Goal: Task Accomplishment & Management: Manage account settings

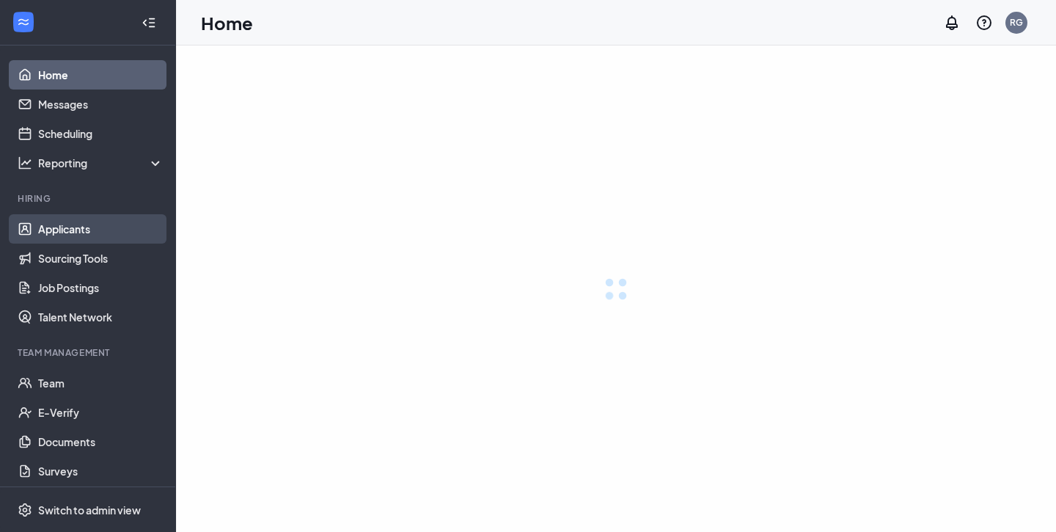
click at [65, 238] on link "Applicants" at bounding box center [100, 228] width 125 height 29
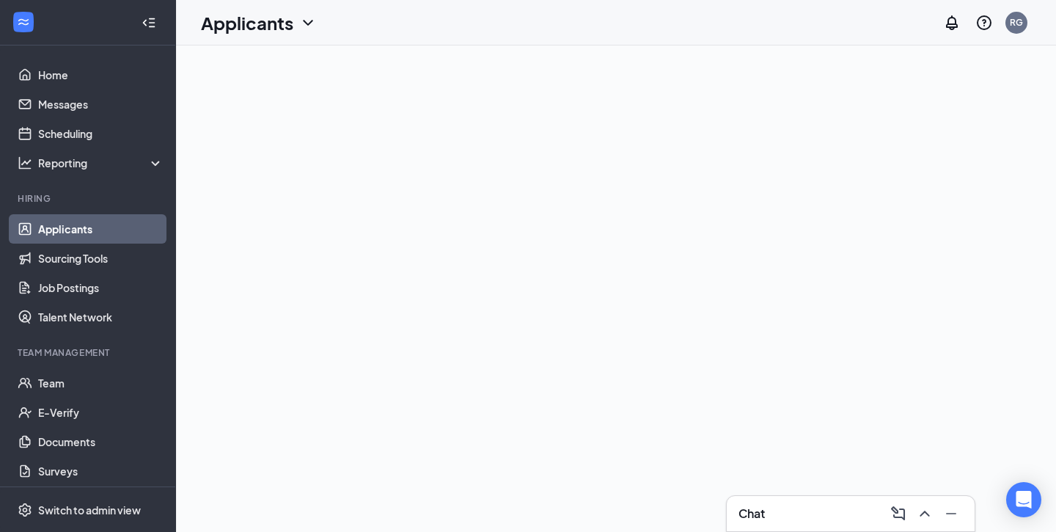
click at [65, 238] on link "Applicants" at bounding box center [100, 228] width 125 height 29
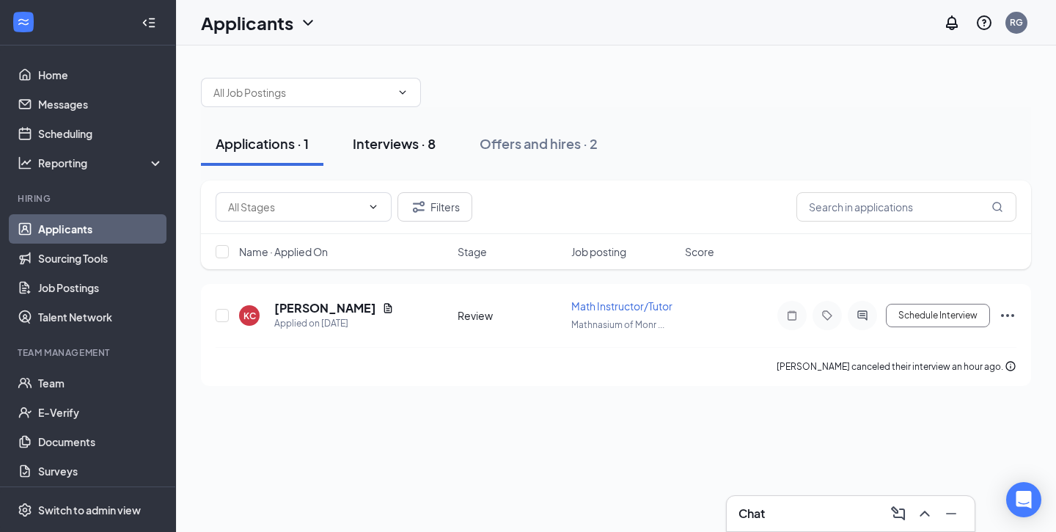
click at [390, 137] on div "Interviews · 8" at bounding box center [394, 143] width 83 height 18
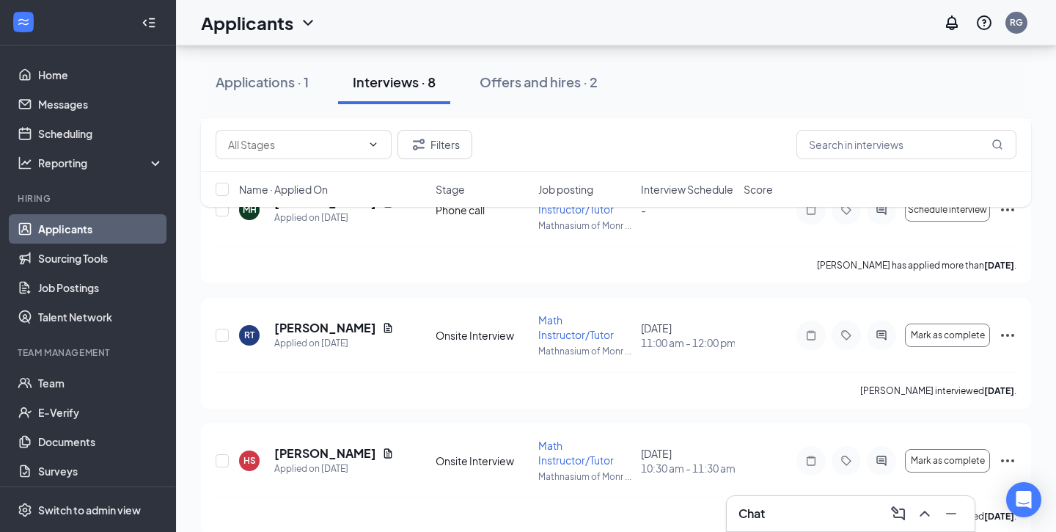
scroll to position [759, 0]
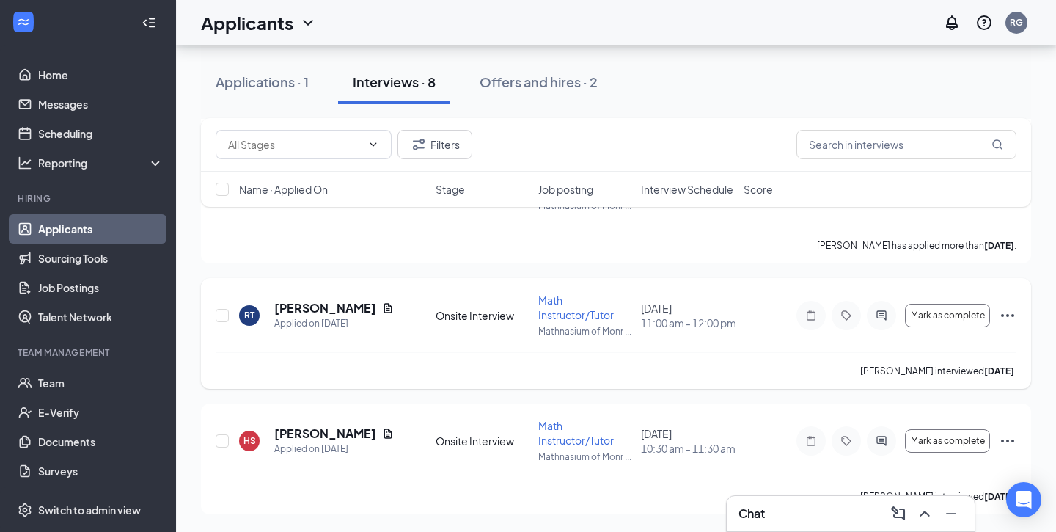
click at [1001, 315] on icon "Ellipses" at bounding box center [1008, 316] width 18 height 18
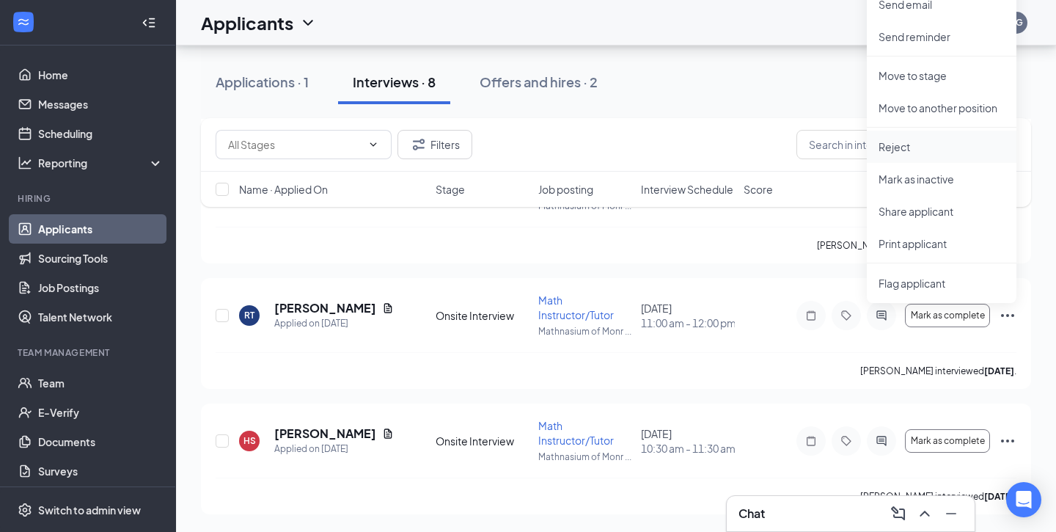
click at [913, 150] on p "Reject" at bounding box center [942, 146] width 126 height 15
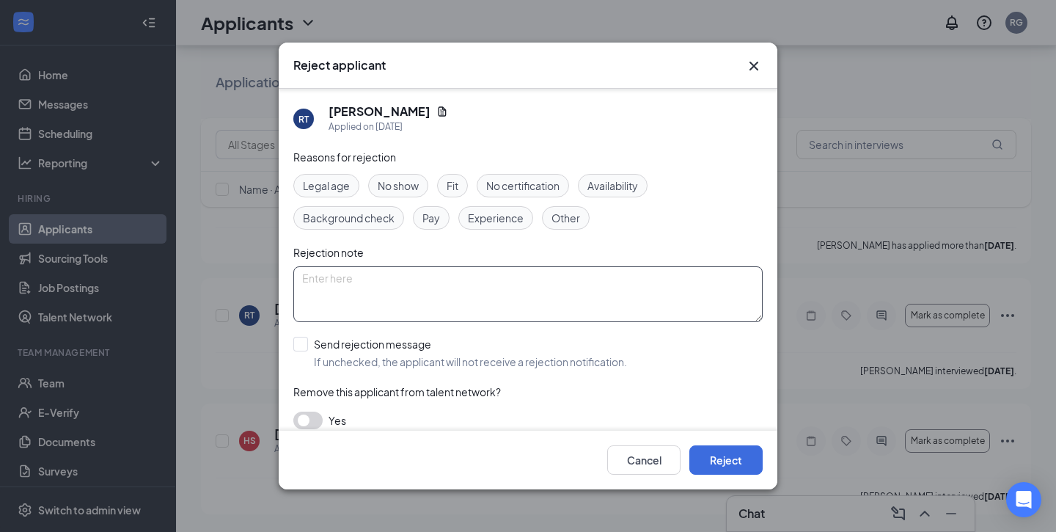
scroll to position [13, 0]
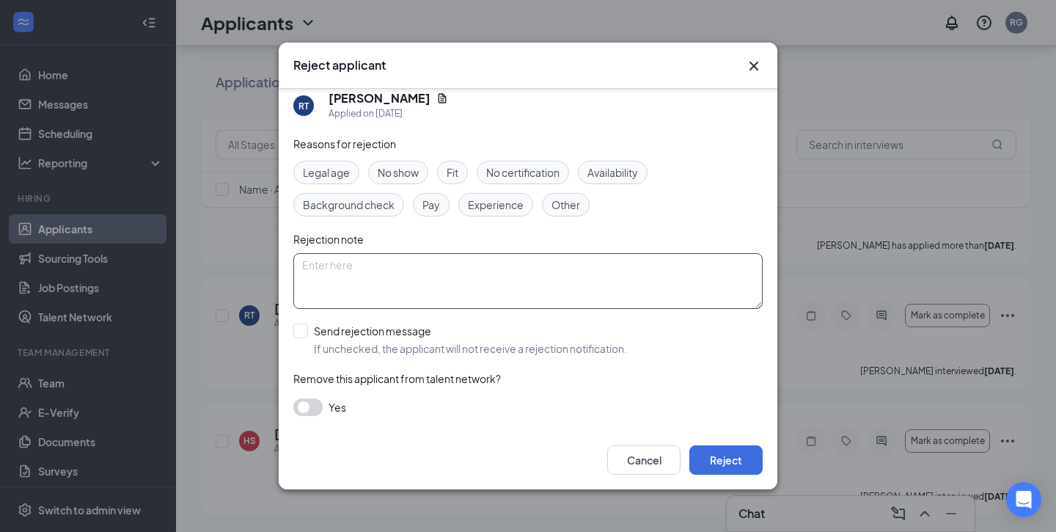
click at [489, 264] on textarea at bounding box center [528, 281] width 470 height 56
paste textarea "Thank you so much for taking the time to apply for the Instructor position at […"
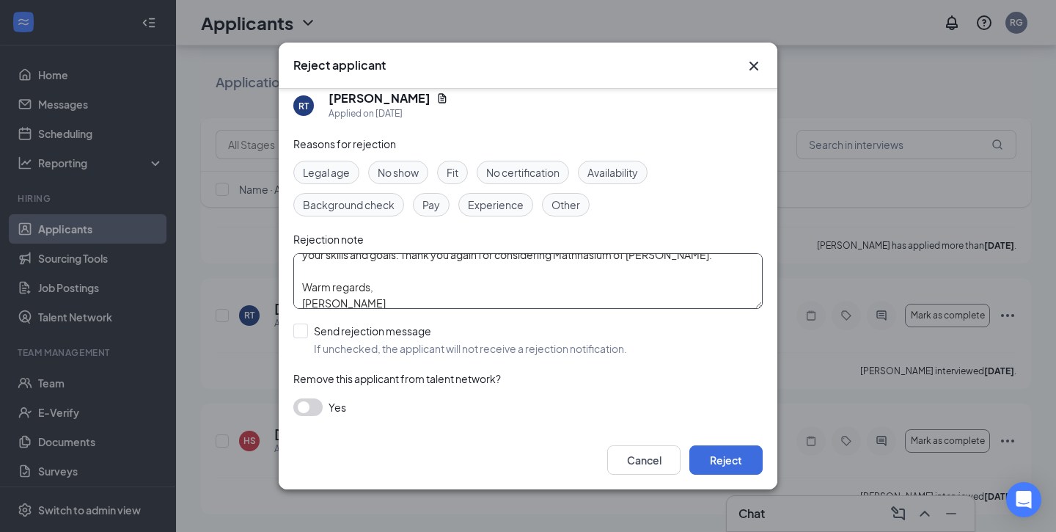
scroll to position [194, 0]
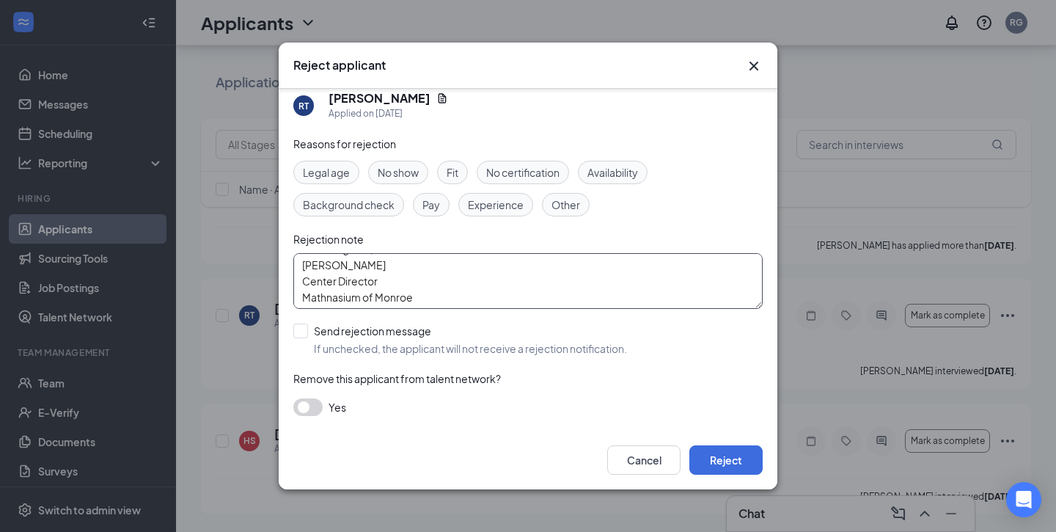
drag, startPoint x: 303, startPoint y: 284, endPoint x: 452, endPoint y: 291, distance: 149.1
click at [452, 291] on textarea "Thank you so much for taking the time to apply for the Instructor position at […" at bounding box center [528, 281] width 470 height 56
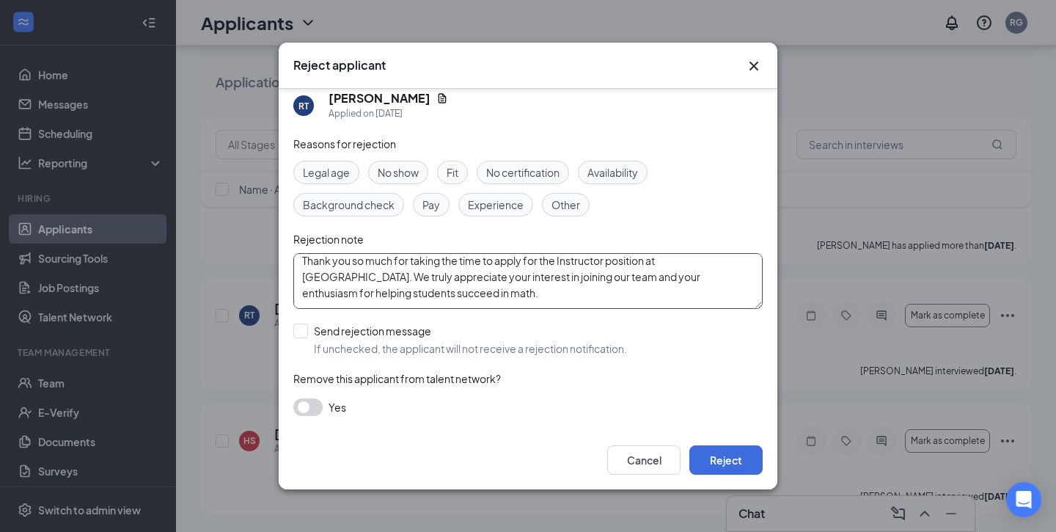
scroll to position [0, 0]
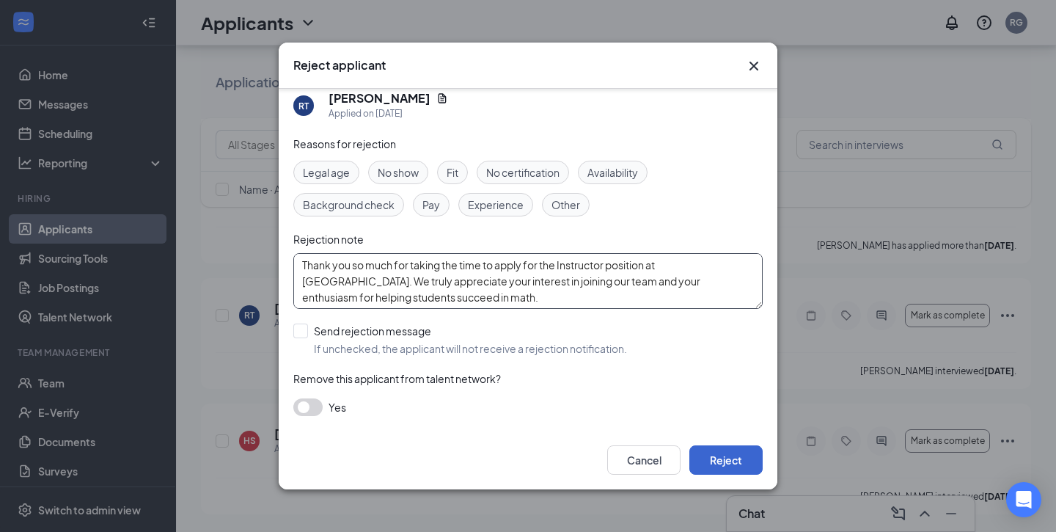
type textarea "Thank you so much for taking the time to apply for the Instructor position at […"
drag, startPoint x: 726, startPoint y: 453, endPoint x: 304, endPoint y: 330, distance: 439.5
click at [304, 330] on div "Reject applicant RT [PERSON_NAME] Applied on [DATE] Reasons for rejection Legal…" at bounding box center [528, 266] width 499 height 447
click at [304, 330] on input "Send rejection message If unchecked, the applicant will not receive a rejection…" at bounding box center [460, 340] width 334 height 32
checkbox input "true"
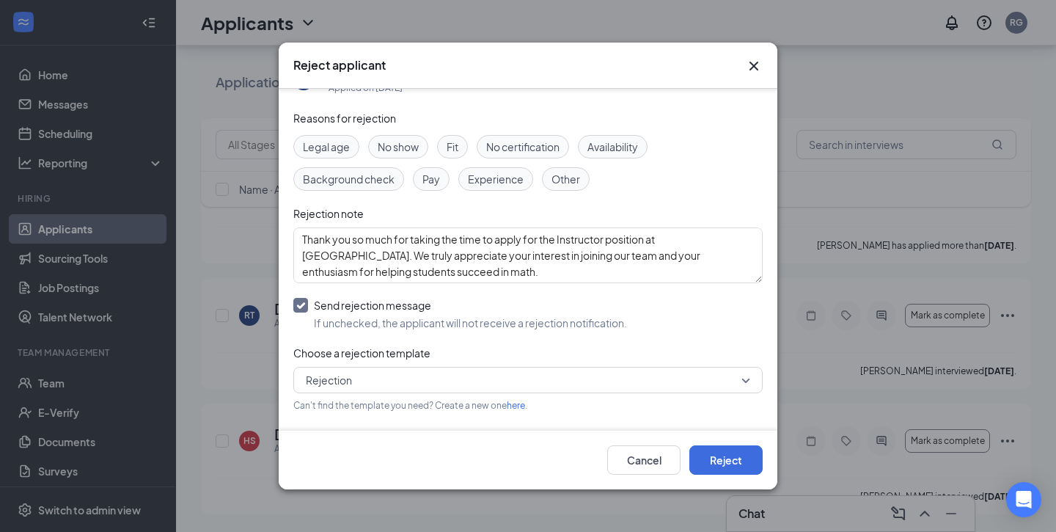
scroll to position [40, 0]
click at [742, 381] on span "Rejection" at bounding box center [528, 379] width 445 height 22
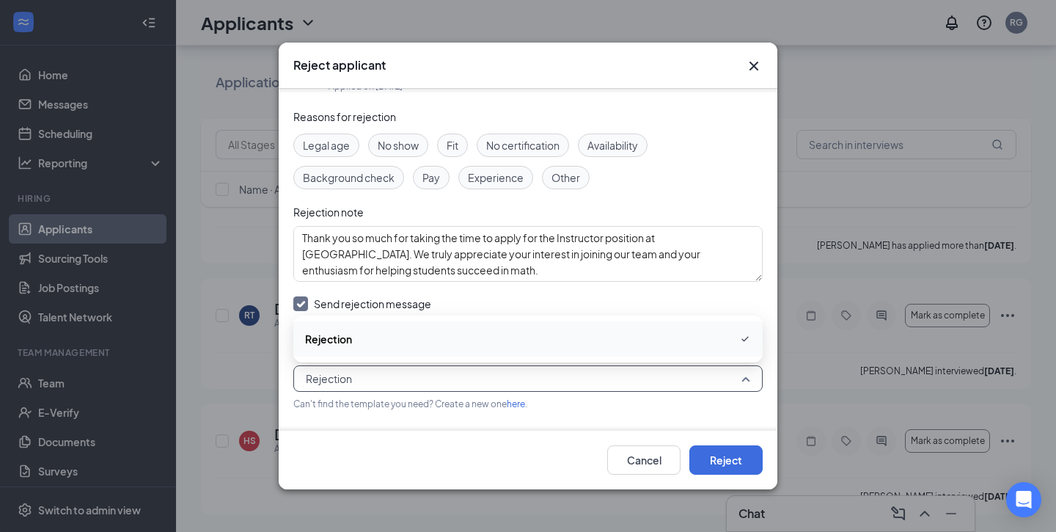
click at [742, 381] on span "Rejection" at bounding box center [528, 379] width 445 height 22
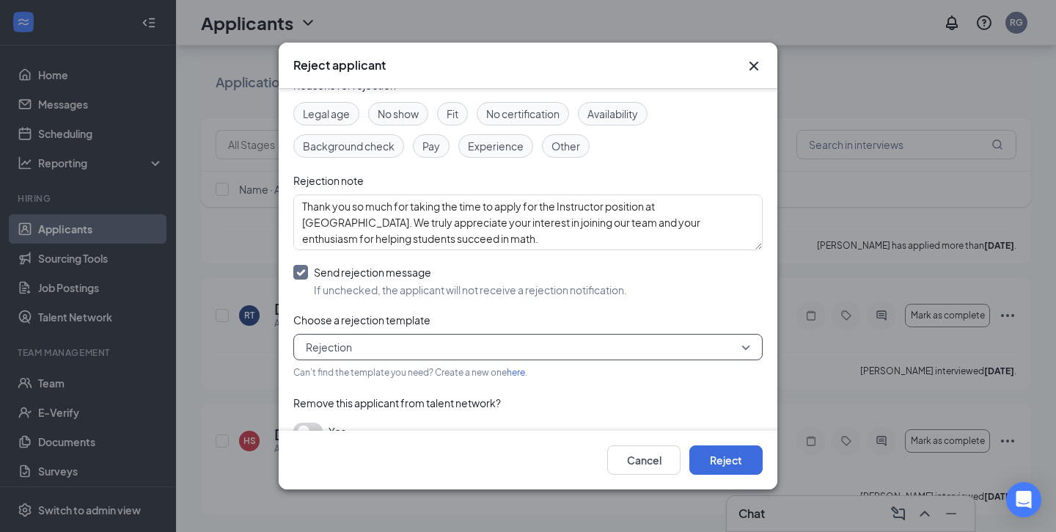
scroll to position [95, 0]
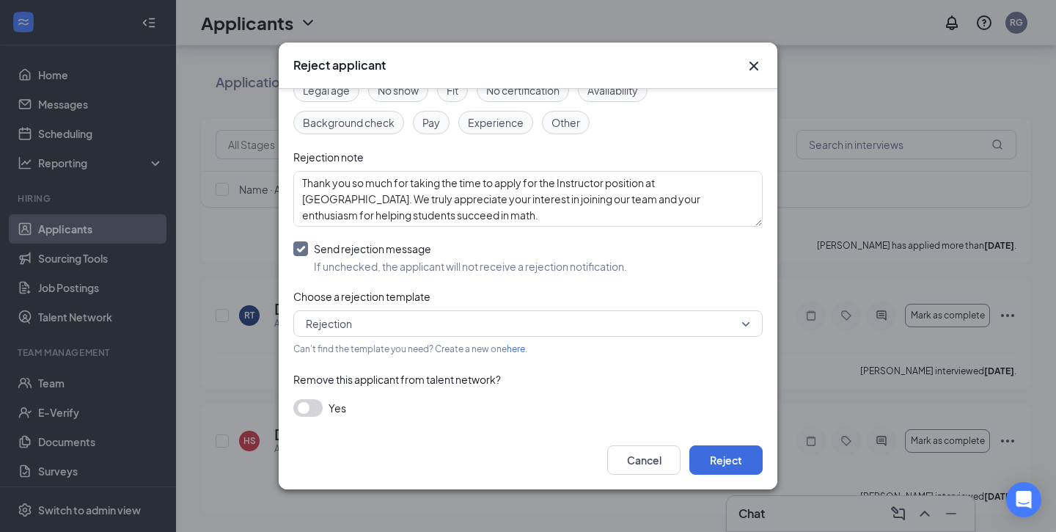
click at [305, 405] on button "button" at bounding box center [307, 408] width 29 height 18
click at [721, 460] on button "Reject" at bounding box center [726, 459] width 73 height 29
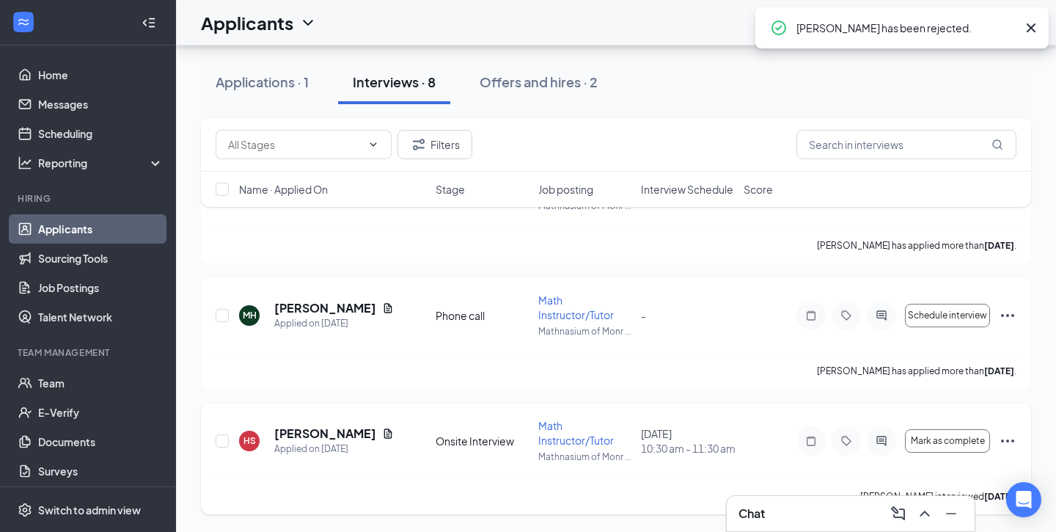
scroll to position [633, 0]
click at [1009, 438] on icon "Ellipses" at bounding box center [1008, 441] width 18 height 18
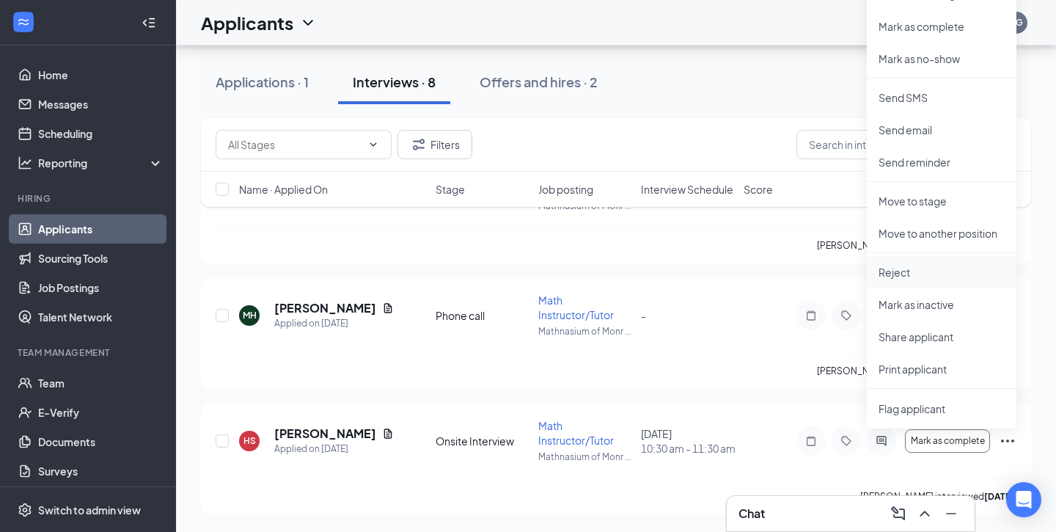
click at [919, 268] on p "Reject" at bounding box center [942, 272] width 126 height 15
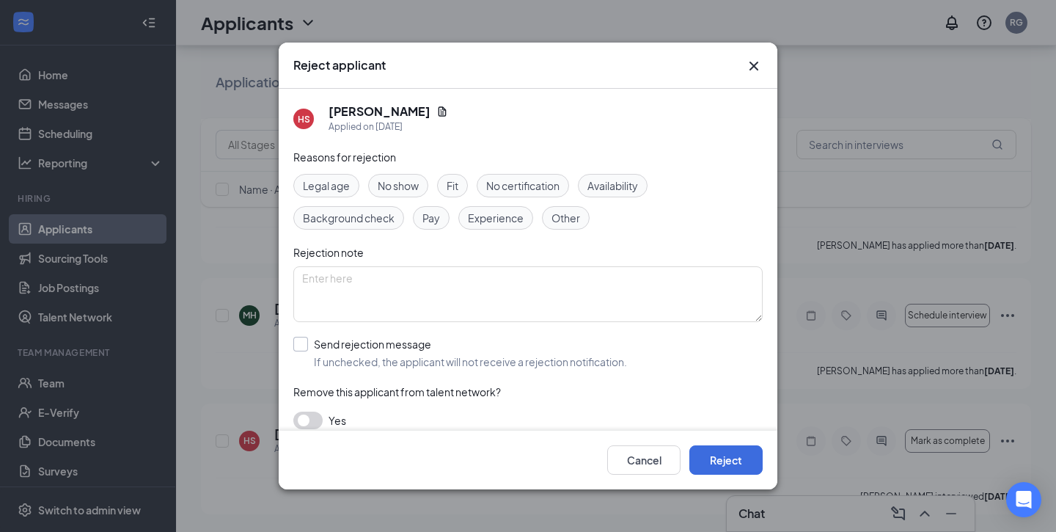
click at [295, 343] on input "Send rejection message If unchecked, the applicant will not receive a rejection…" at bounding box center [460, 353] width 334 height 32
checkbox input "true"
click at [344, 295] on textarea at bounding box center [528, 294] width 470 height 56
paste textarea "Thank you so much for taking the time to apply for the Instructor position at […"
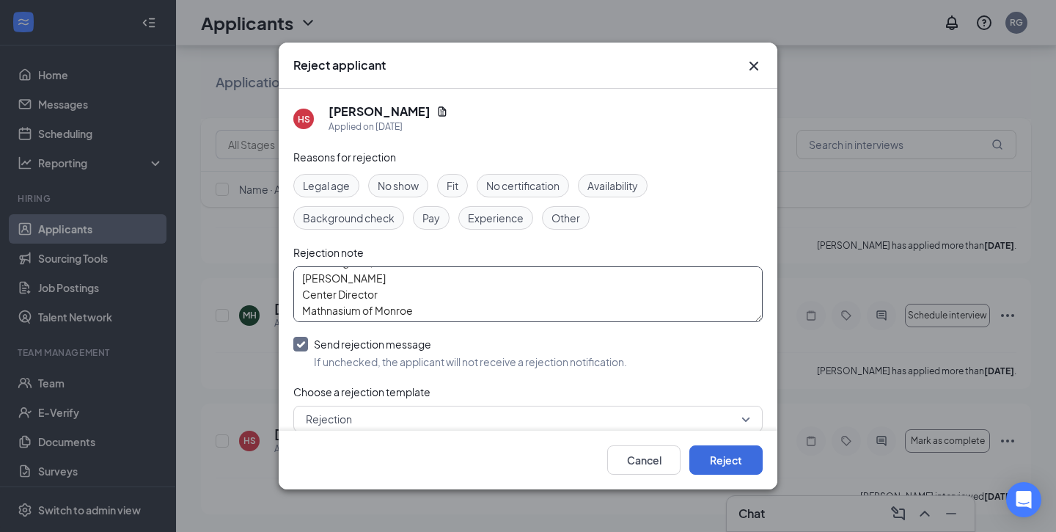
drag, startPoint x: 303, startPoint y: 283, endPoint x: 409, endPoint y: 356, distance: 128.8
click at [409, 356] on div "Reasons for rejection Legal age No show Fit No certification Availability Backg…" at bounding box center [528, 338] width 470 height 378
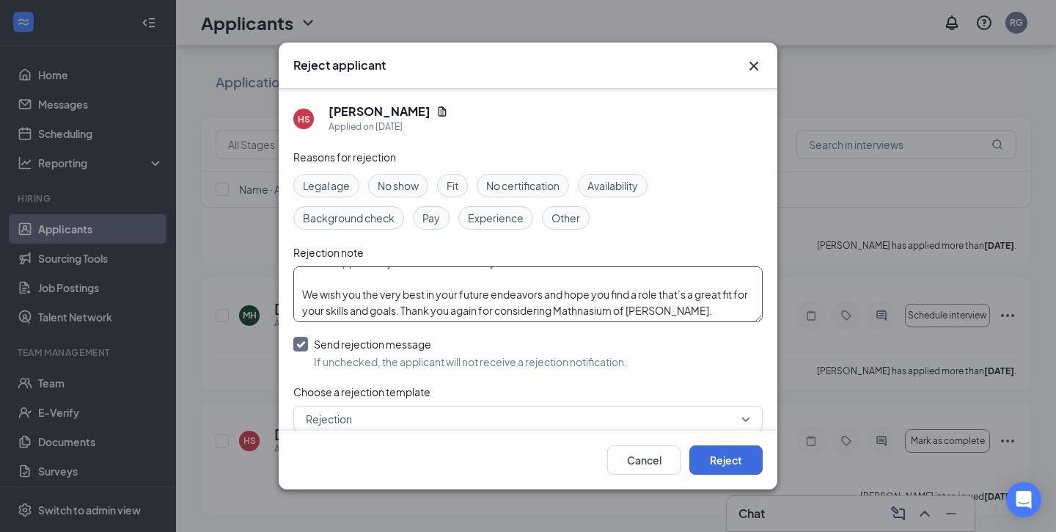
scroll to position [79, 0]
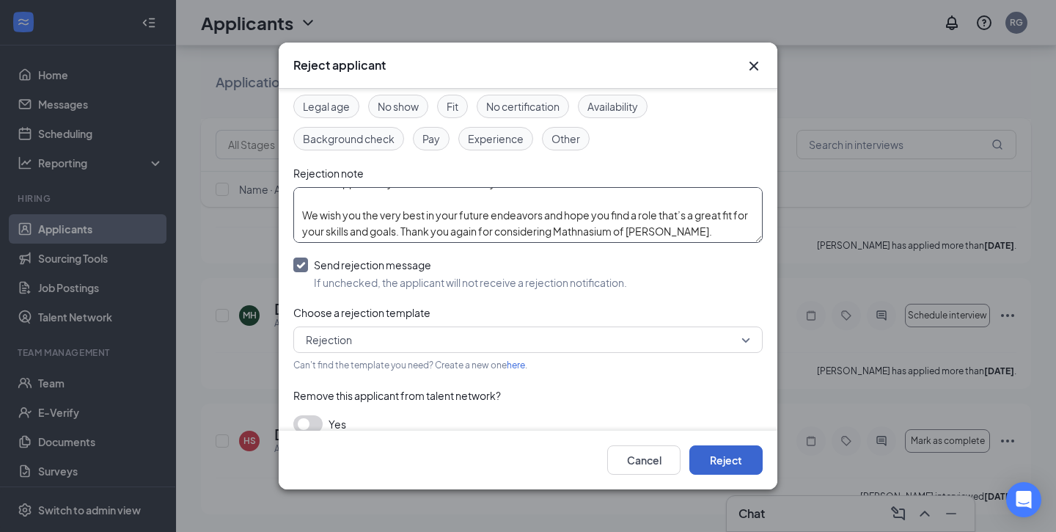
type textarea "Thank you so much for taking the time to apply for the Instructor position at […"
click at [719, 458] on button "Reject" at bounding box center [726, 459] width 73 height 29
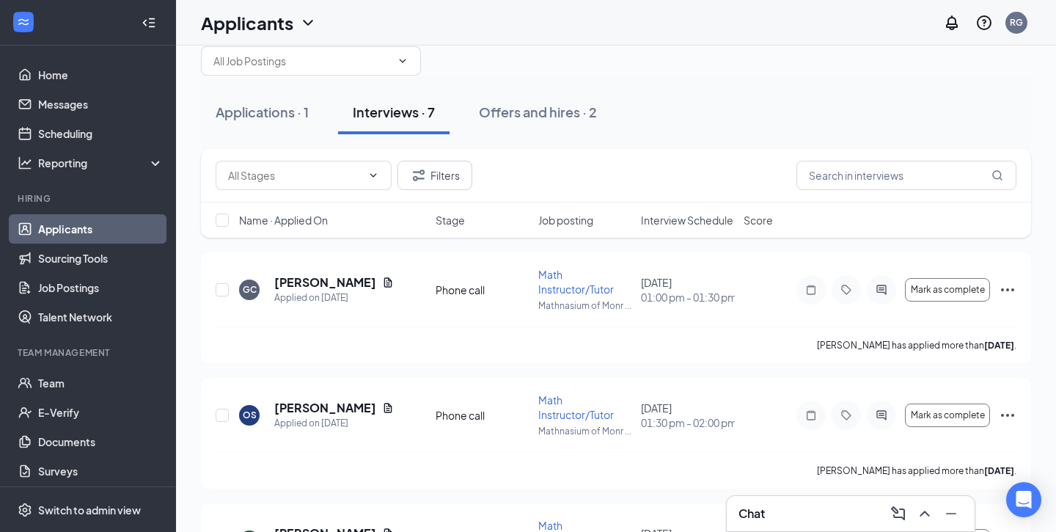
scroll to position [0, 0]
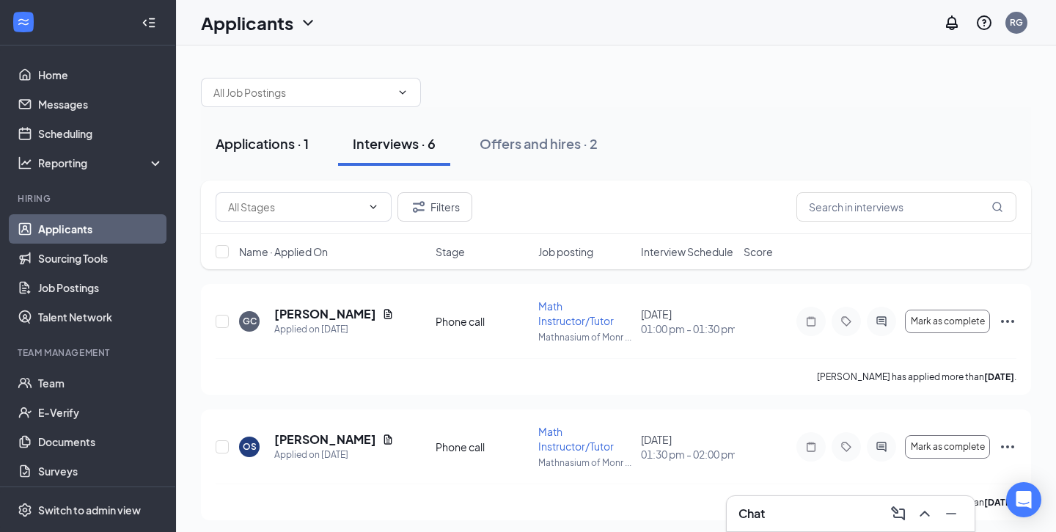
click at [287, 139] on div "Applications · 1" at bounding box center [262, 143] width 93 height 18
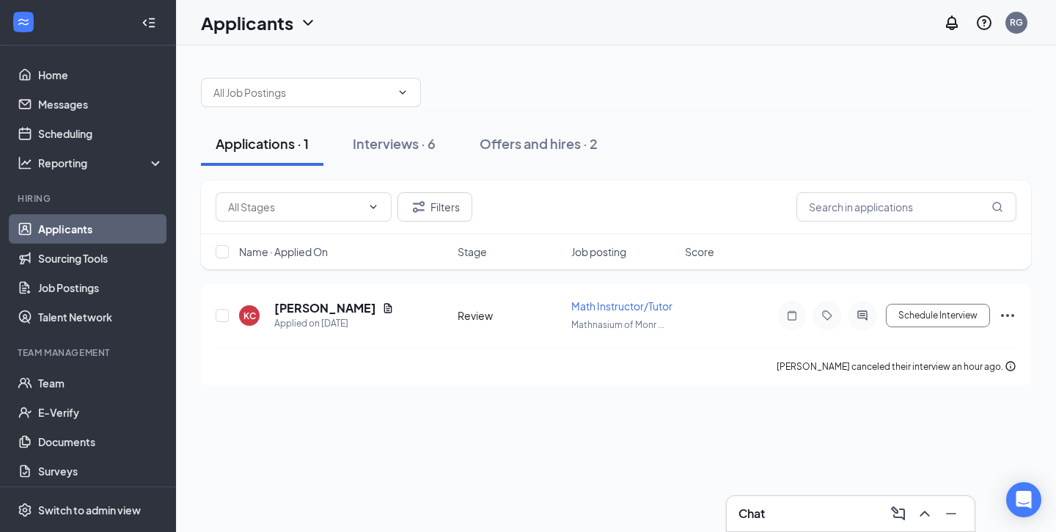
click at [112, 230] on link "Applicants" at bounding box center [100, 228] width 125 height 29
click at [382, 132] on button "Interviews · 6" at bounding box center [394, 144] width 112 height 44
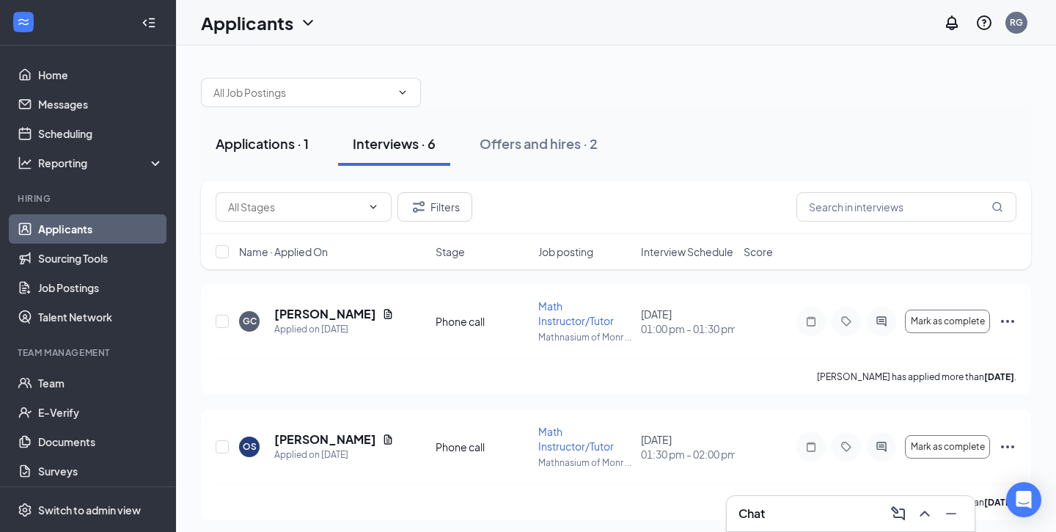
click at [289, 142] on div "Applications · 1" at bounding box center [262, 143] width 93 height 18
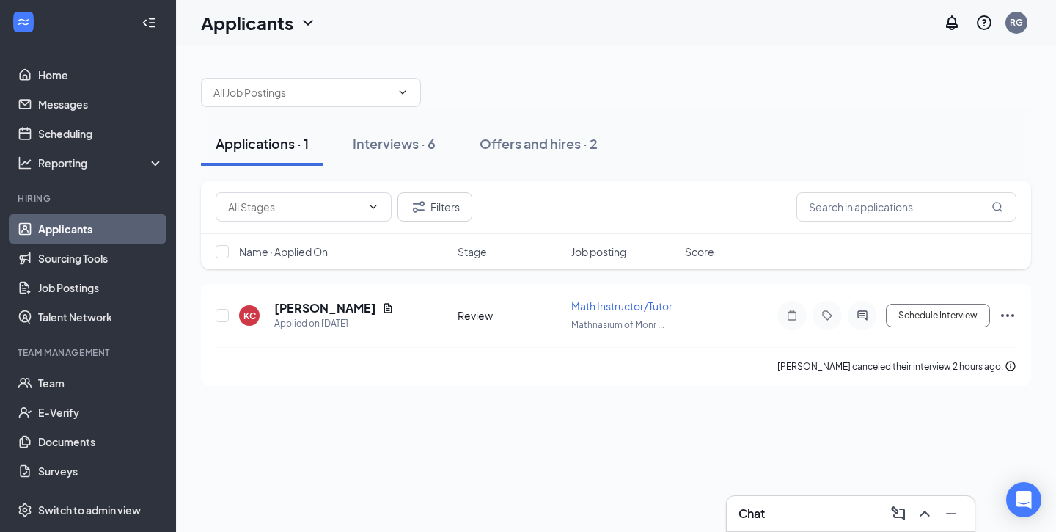
click at [291, 145] on div "Applications · 1" at bounding box center [262, 143] width 93 height 18
click at [52, 88] on link "Home" at bounding box center [100, 74] width 125 height 29
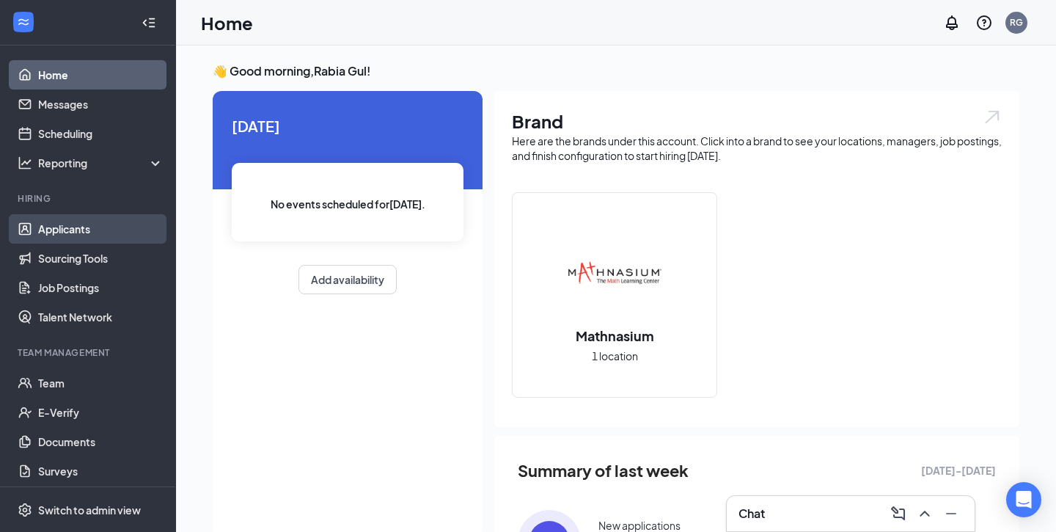
click at [72, 228] on link "Applicants" at bounding box center [100, 228] width 125 height 29
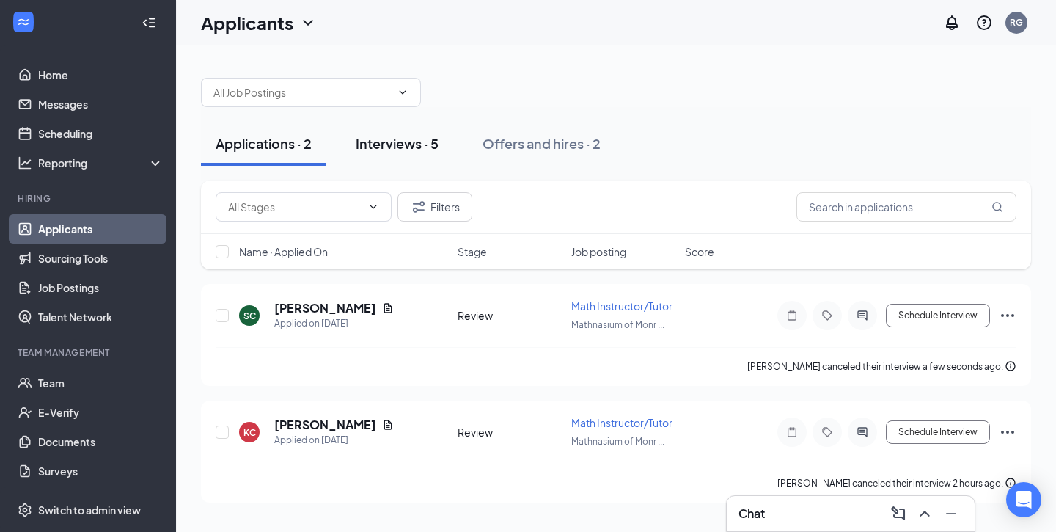
click at [413, 153] on button "Interviews · 5" at bounding box center [397, 144] width 112 height 44
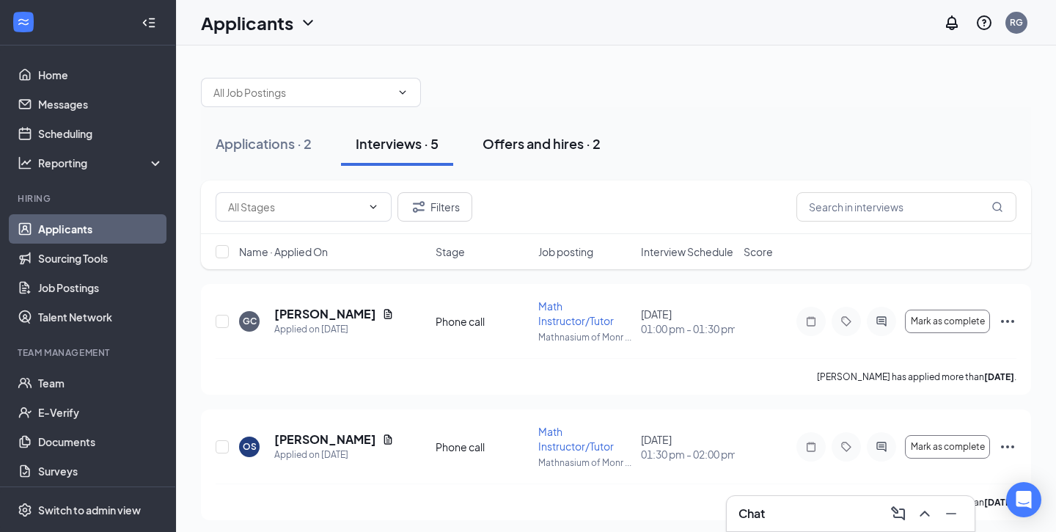
click at [519, 133] on button "Offers and hires · 2" at bounding box center [541, 144] width 147 height 44
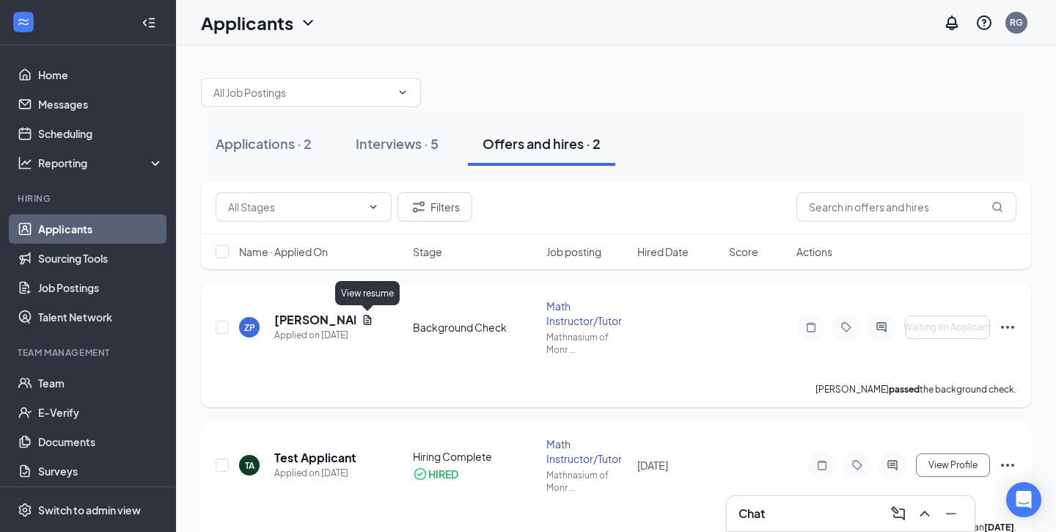
click at [368, 320] on icon "Document" at bounding box center [368, 320] width 8 height 10
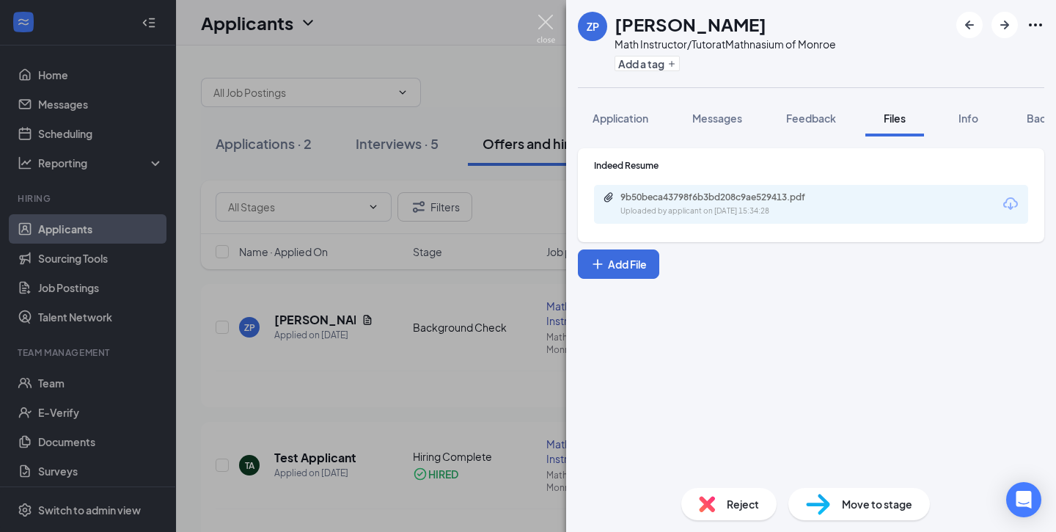
click at [545, 24] on img at bounding box center [546, 29] width 18 height 29
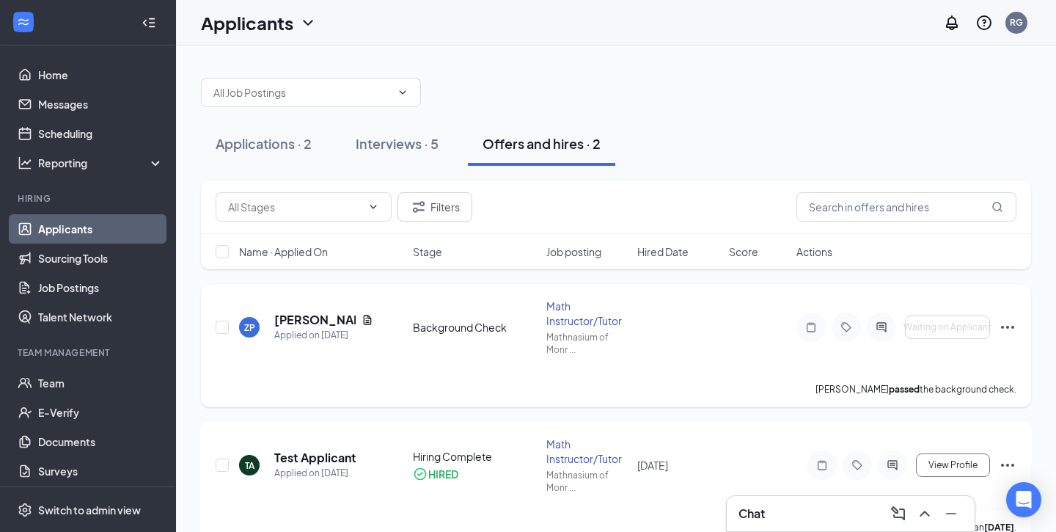
click at [1007, 324] on icon "Ellipses" at bounding box center [1008, 327] width 18 height 18
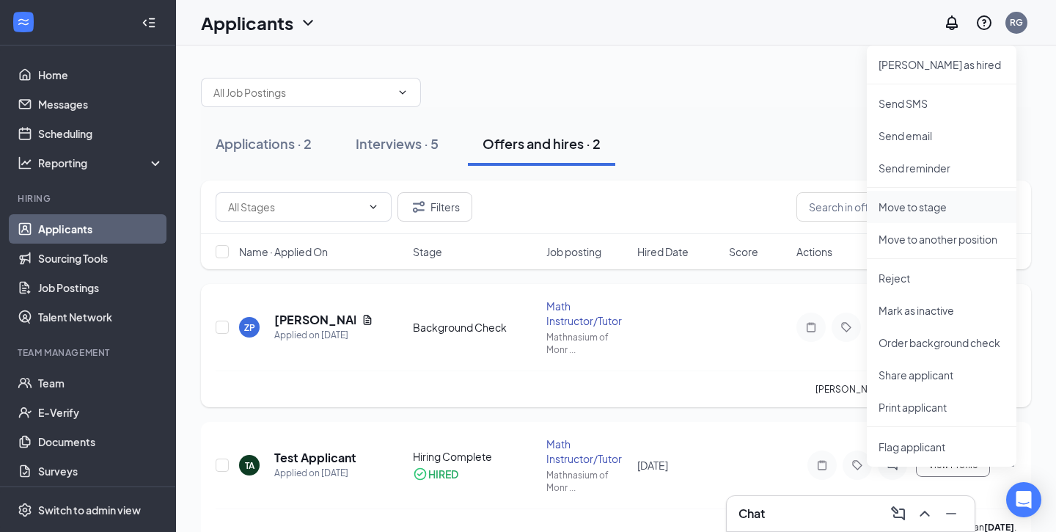
click at [952, 208] on p "Move to stage" at bounding box center [942, 207] width 126 height 15
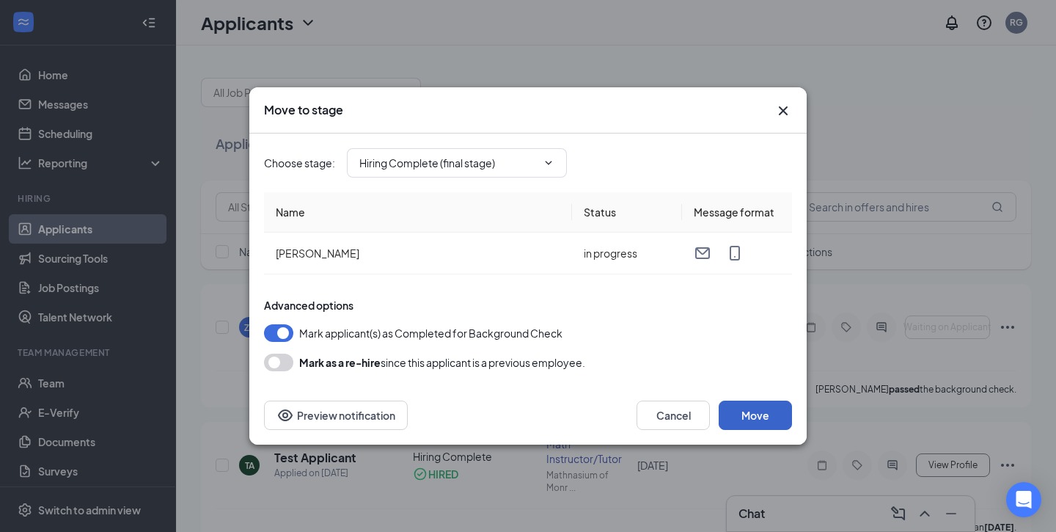
click at [737, 420] on button "Move" at bounding box center [755, 415] width 73 height 29
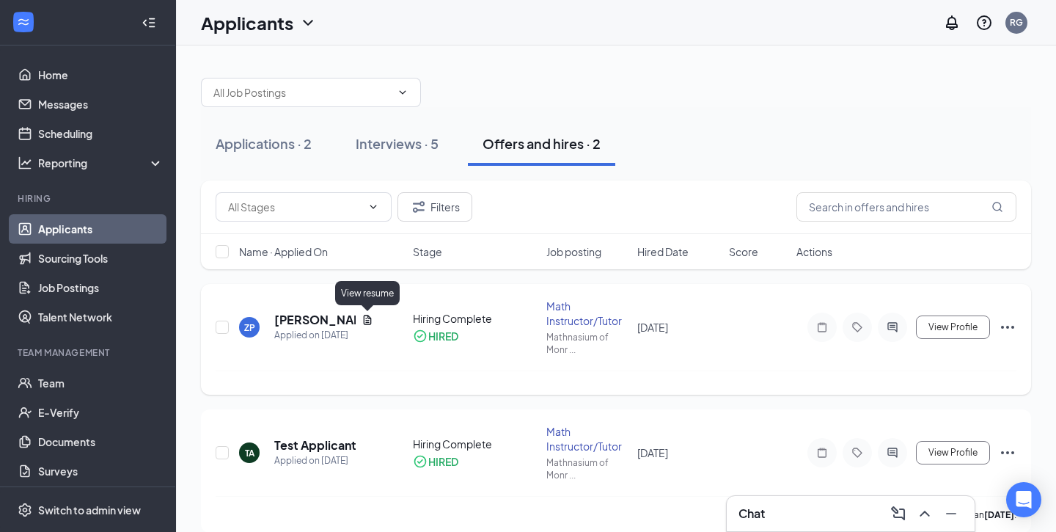
click at [370, 321] on icon "Document" at bounding box center [368, 320] width 12 height 12
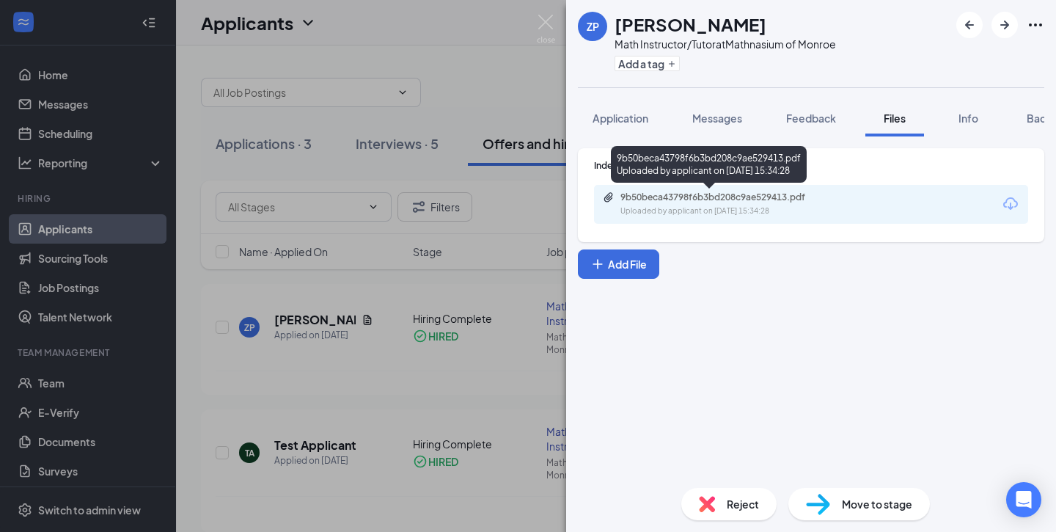
click at [698, 194] on div "9b50beca43798f6b3bd208c9ae529413.pdf" at bounding box center [723, 197] width 205 height 12
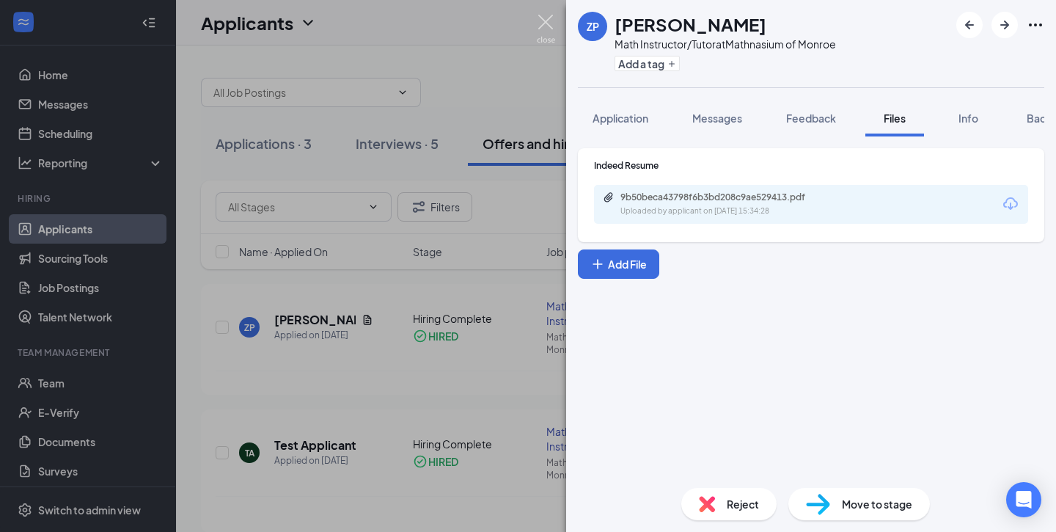
click at [547, 22] on img at bounding box center [546, 29] width 18 height 29
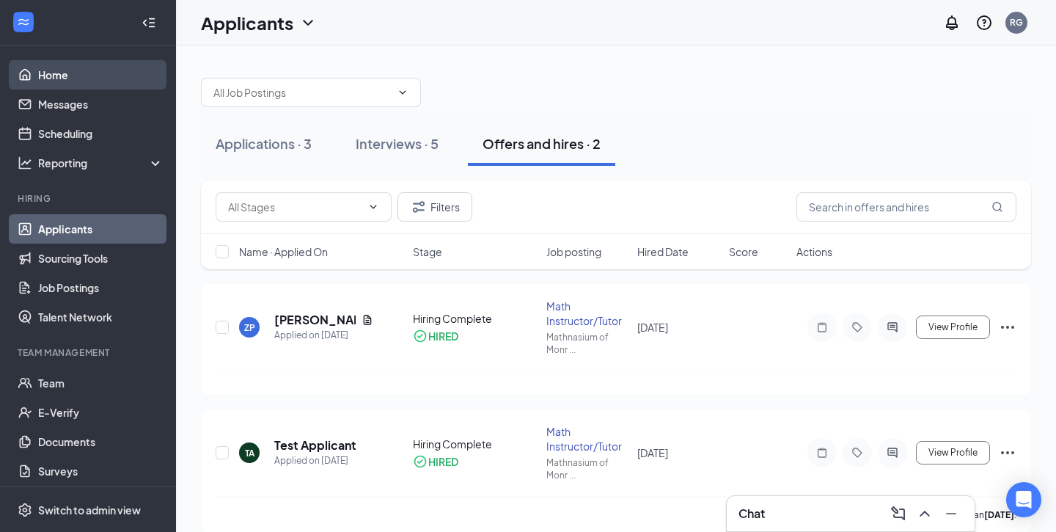
click at [60, 73] on link "Home" at bounding box center [100, 74] width 125 height 29
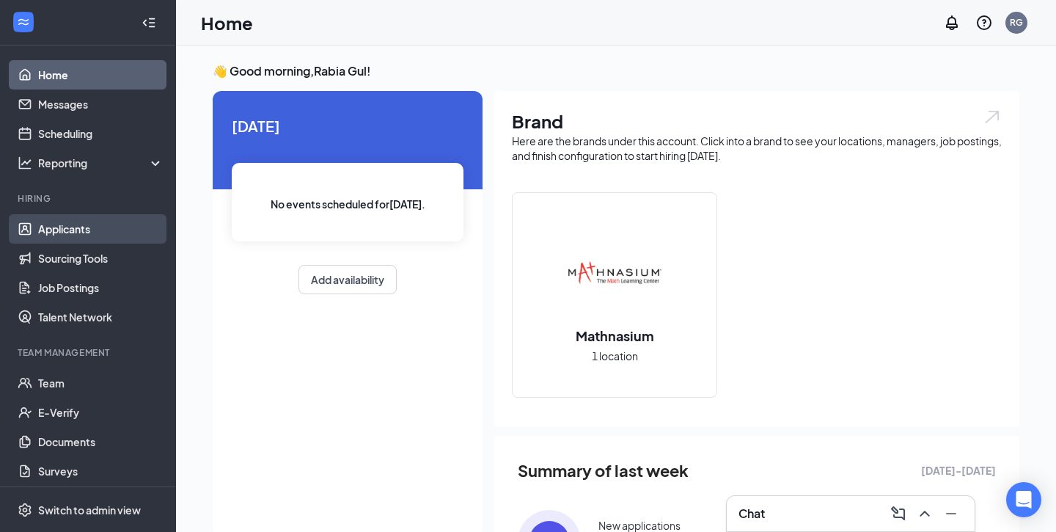
click at [62, 224] on link "Applicants" at bounding box center [100, 228] width 125 height 29
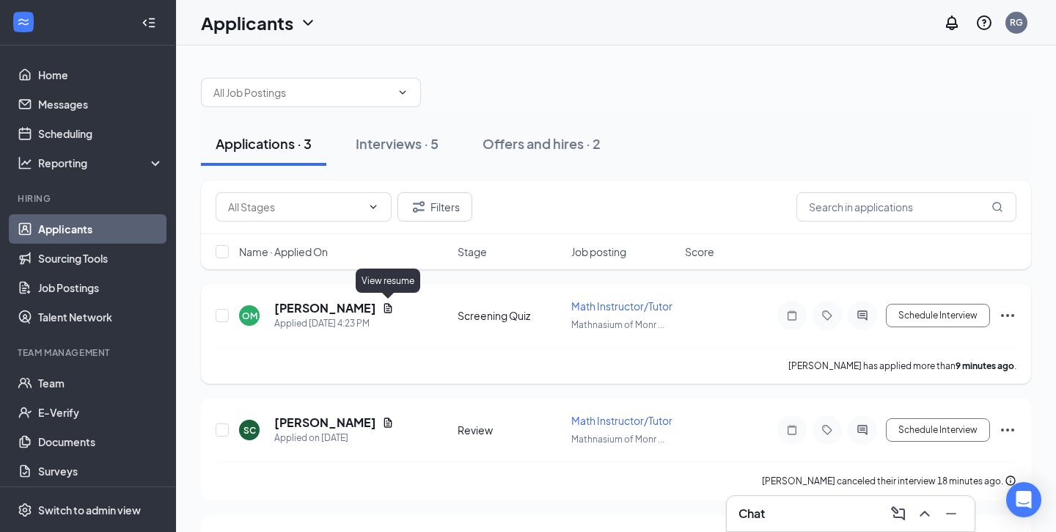
click at [390, 305] on icon "Document" at bounding box center [388, 308] width 8 height 10
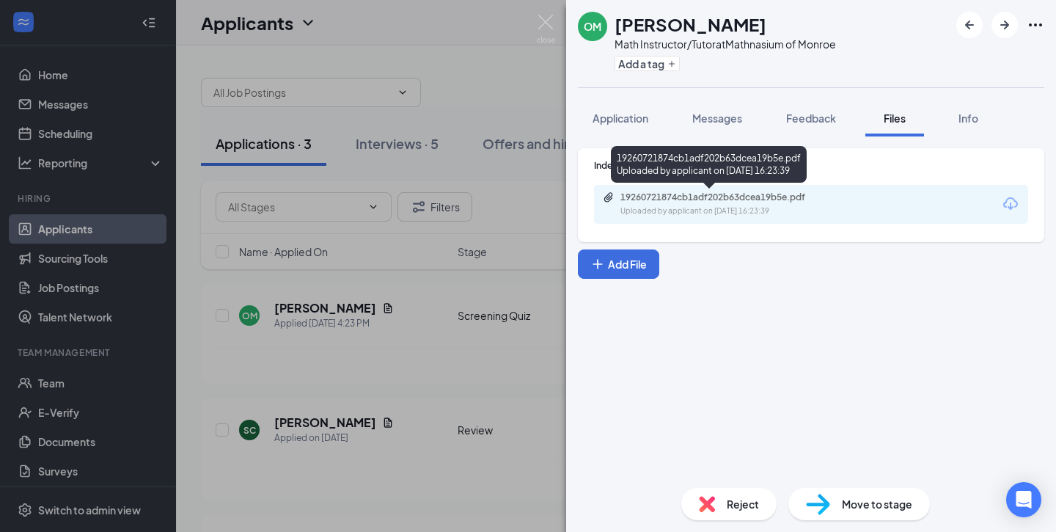
click at [670, 194] on div "19260721874cb1adf202b63dcea19b5e.pdf" at bounding box center [723, 197] width 205 height 12
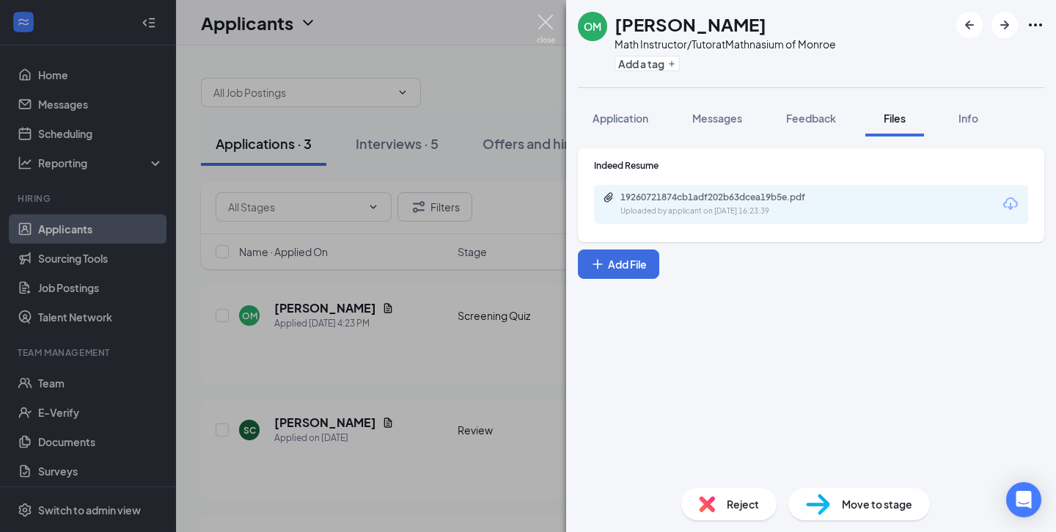
click at [537, 21] on img at bounding box center [546, 29] width 18 height 29
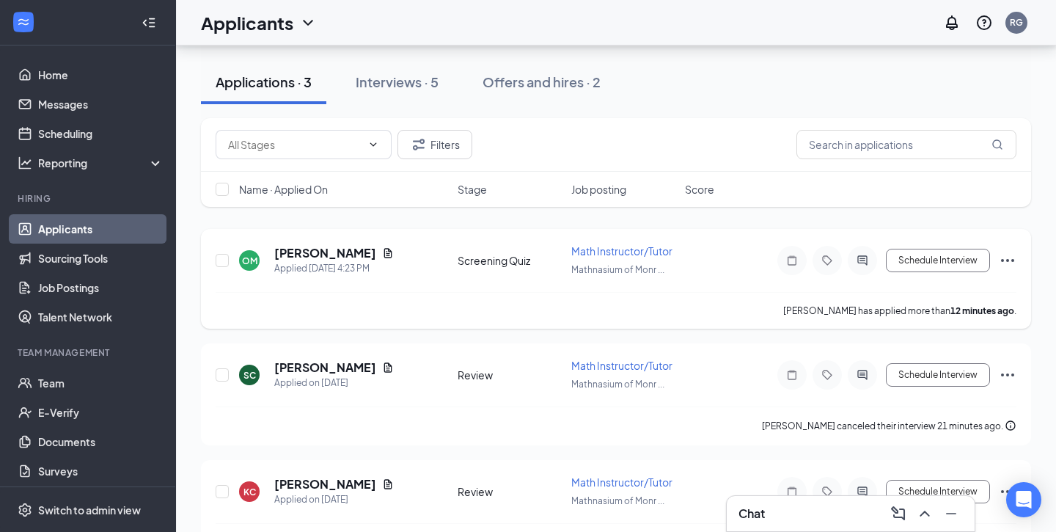
scroll to position [46, 0]
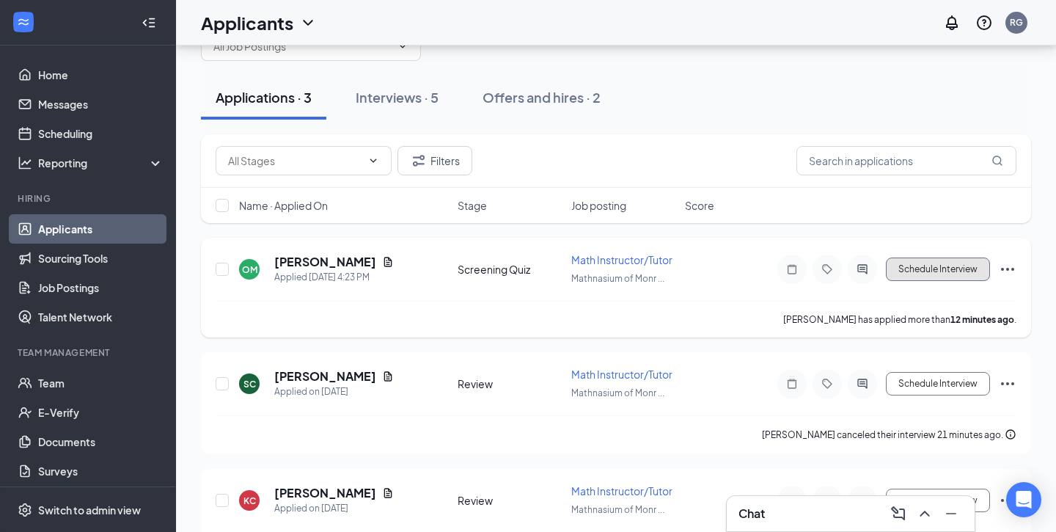
click at [935, 271] on button "Schedule Interview" at bounding box center [938, 269] width 104 height 23
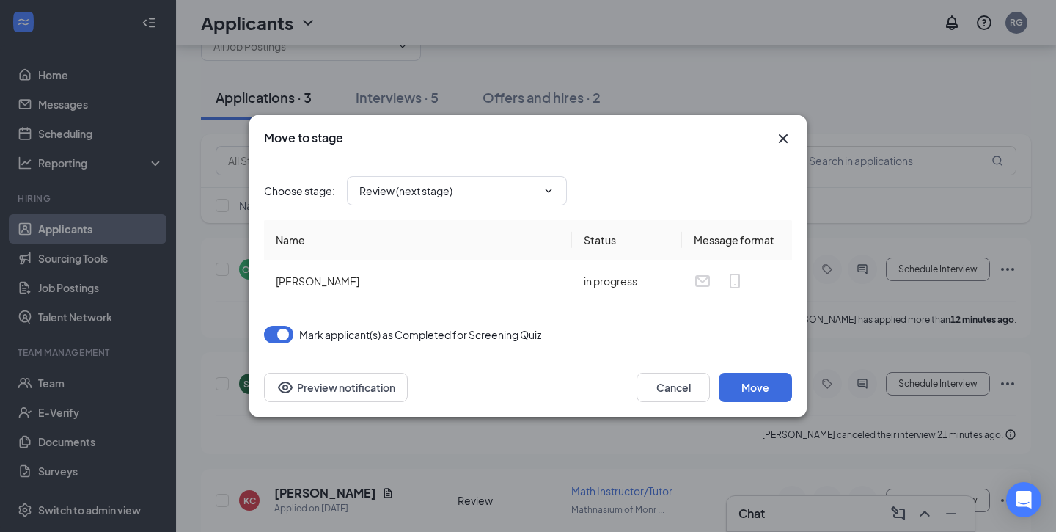
click at [784, 142] on icon "Cross" at bounding box center [784, 139] width 18 height 18
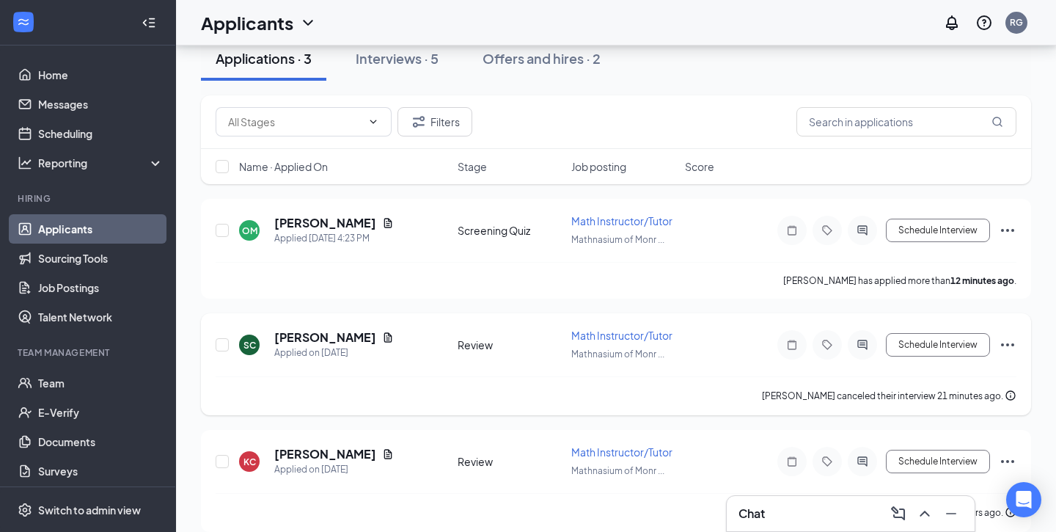
scroll to position [99, 0]
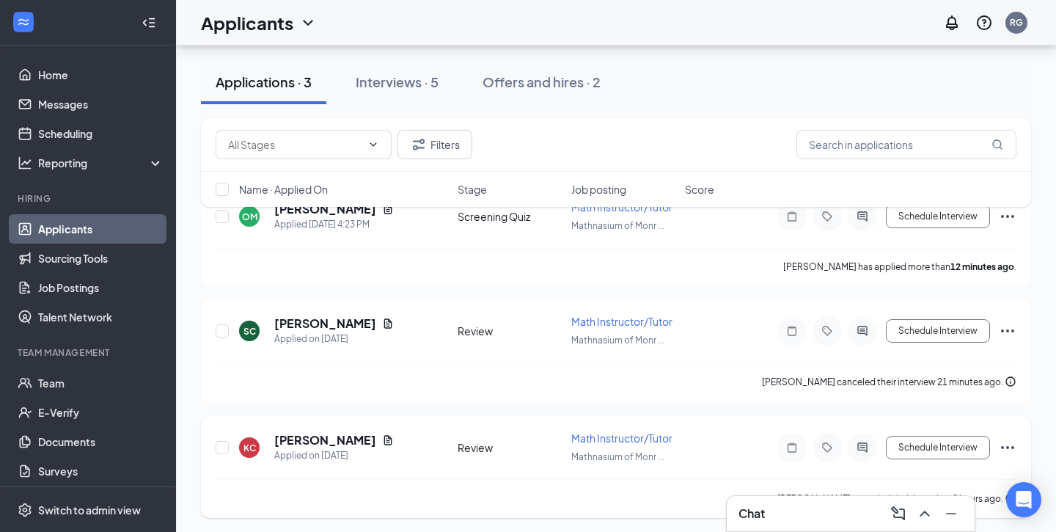
click at [1010, 445] on icon "Ellipses" at bounding box center [1008, 448] width 18 height 18
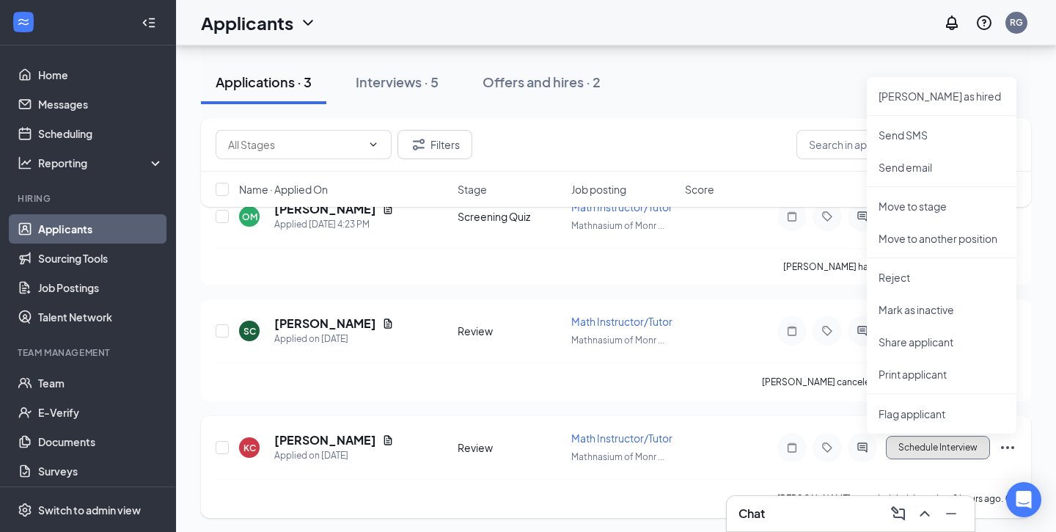
click at [939, 442] on button "Schedule Interview" at bounding box center [938, 447] width 104 height 23
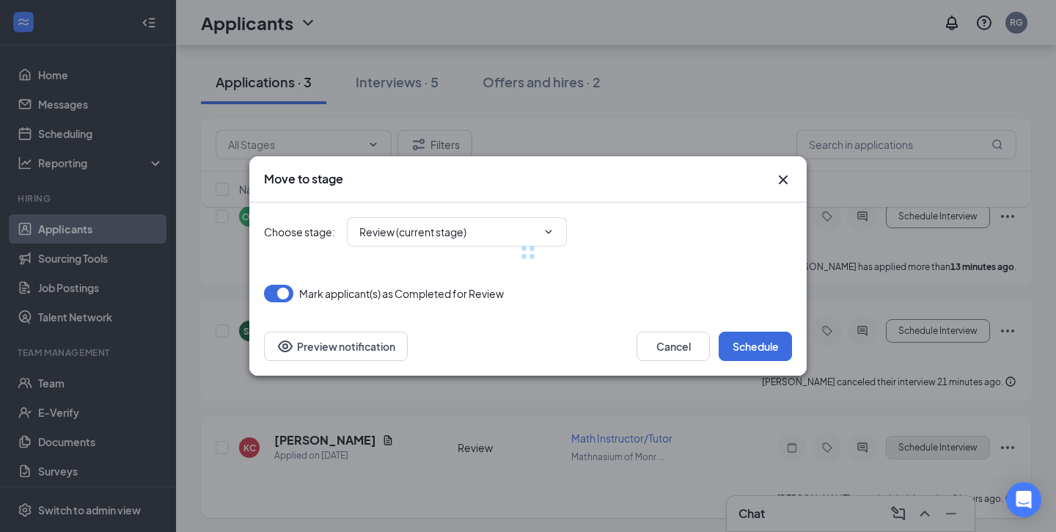
type input "Phone call (next stage)"
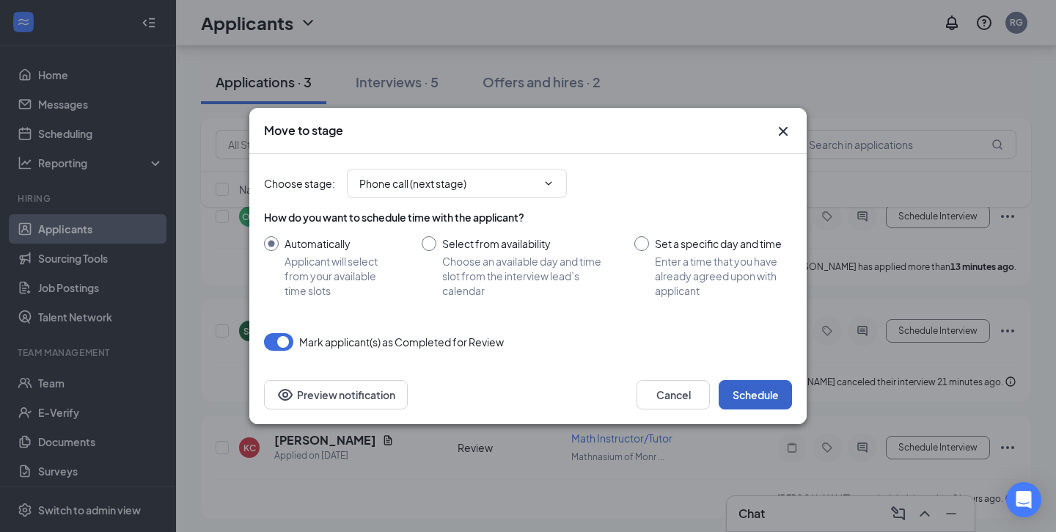
click at [757, 406] on button "Schedule" at bounding box center [755, 394] width 73 height 29
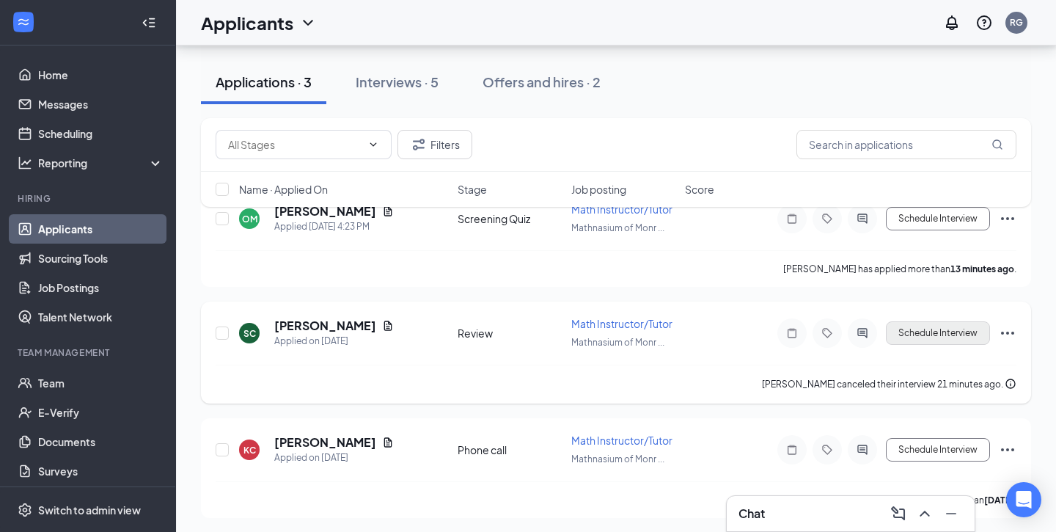
scroll to position [0, 0]
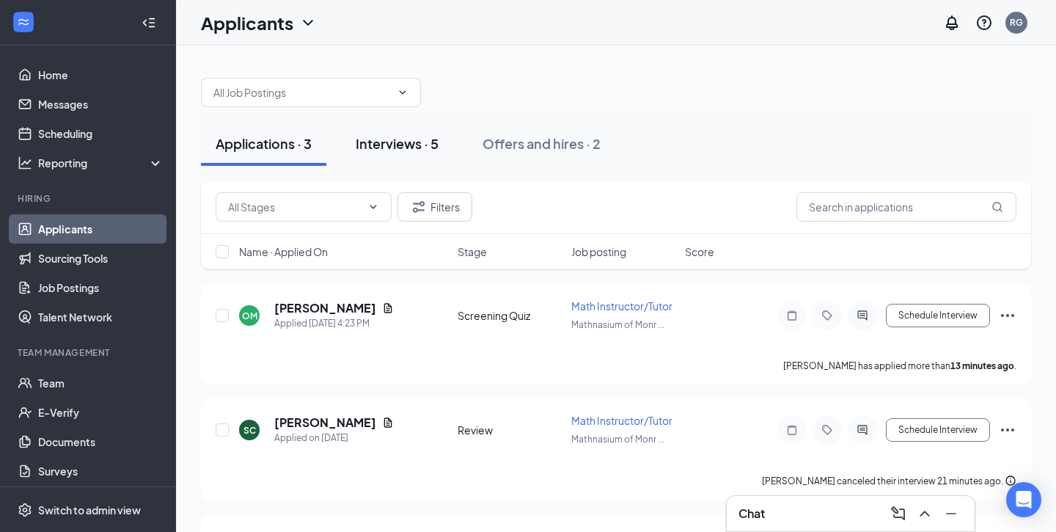
click at [411, 137] on div "Interviews · 5" at bounding box center [397, 143] width 83 height 18
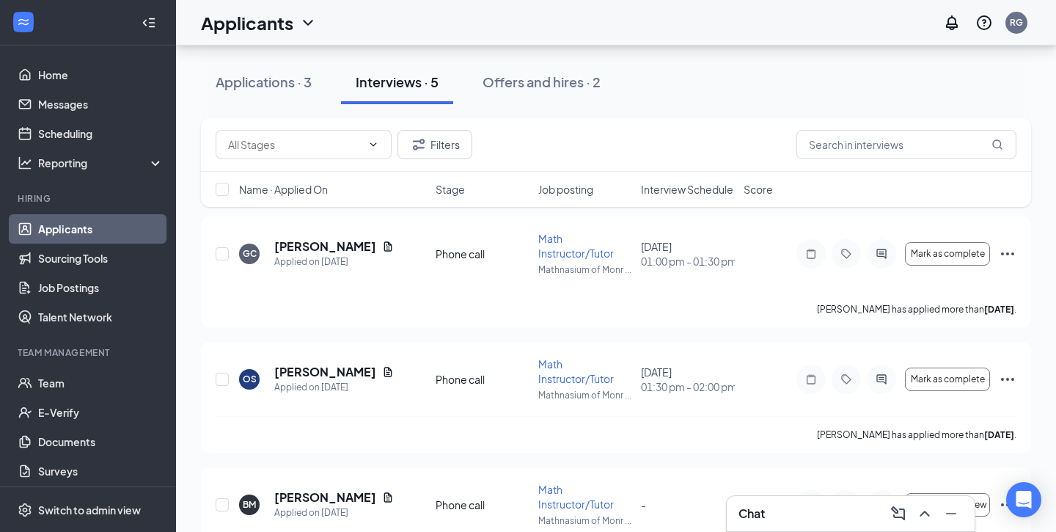
scroll to position [67, 0]
click at [382, 368] on icon "Document" at bounding box center [388, 373] width 12 height 12
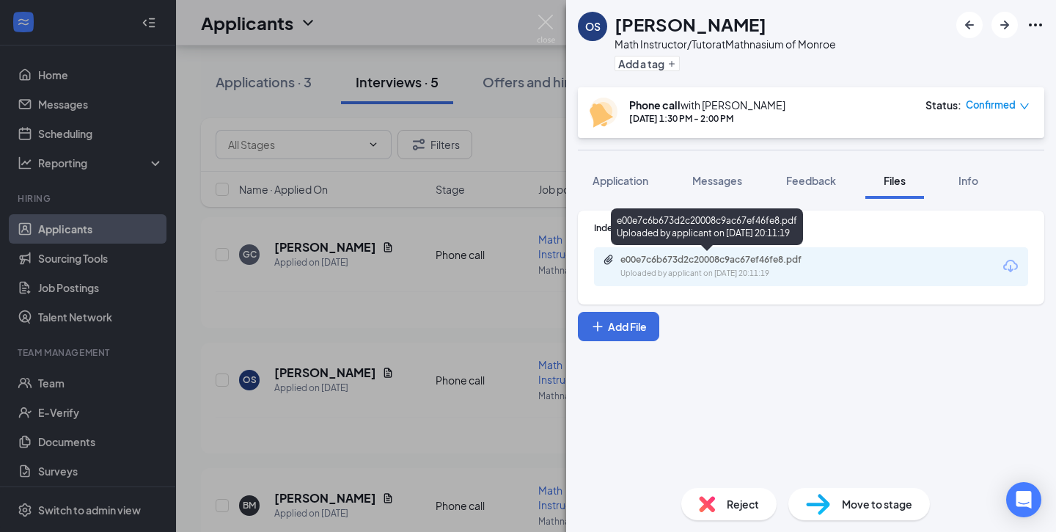
click at [664, 259] on div "e00e7c6b673d2c20008c9ac67ef46fe8.pdf" at bounding box center [723, 260] width 205 height 12
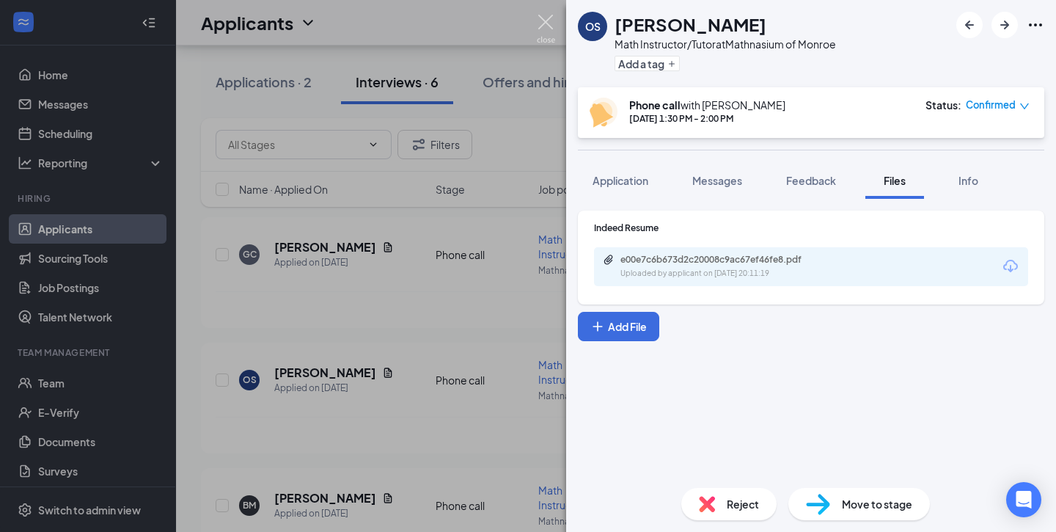
click at [546, 21] on img at bounding box center [546, 29] width 18 height 29
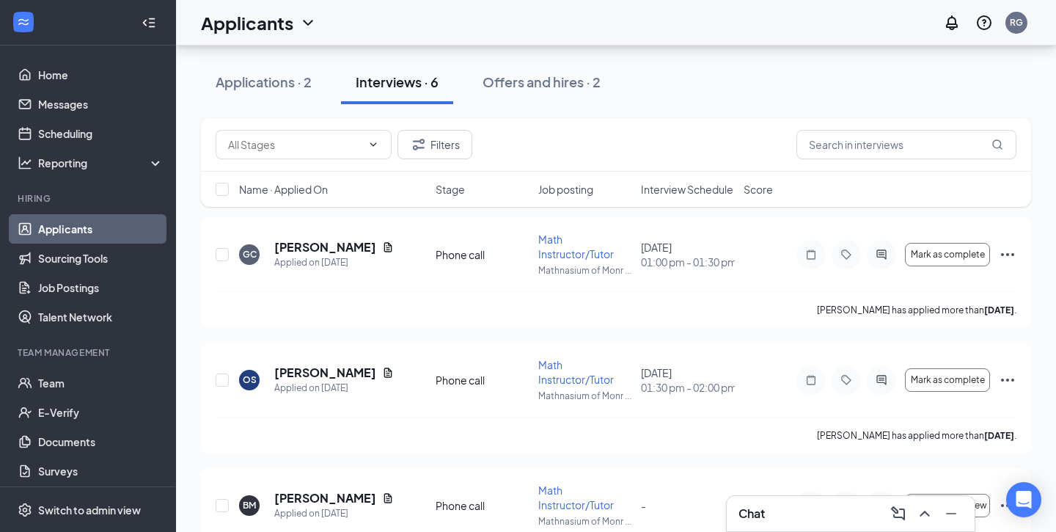
click at [398, 92] on button "Interviews · 6" at bounding box center [397, 82] width 112 height 44
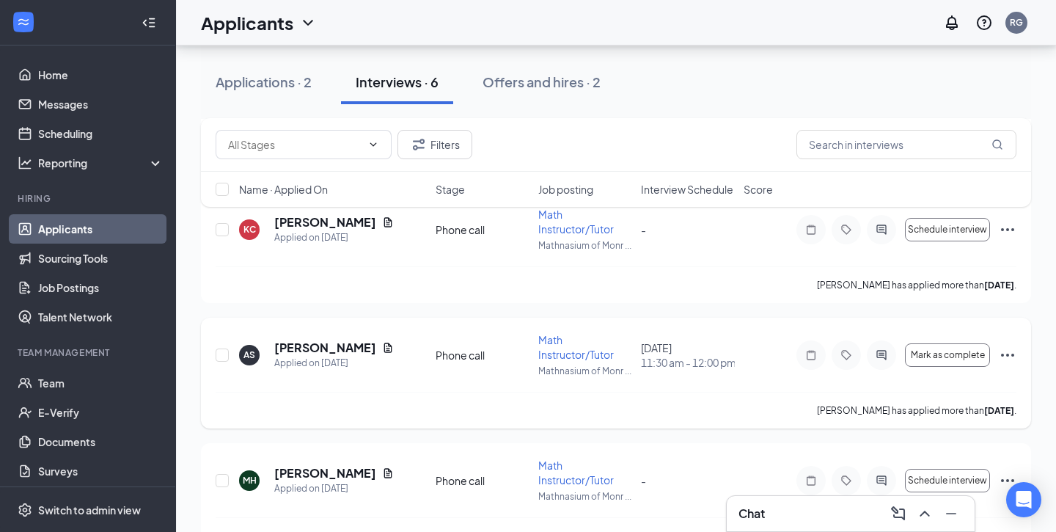
scroll to position [508, 0]
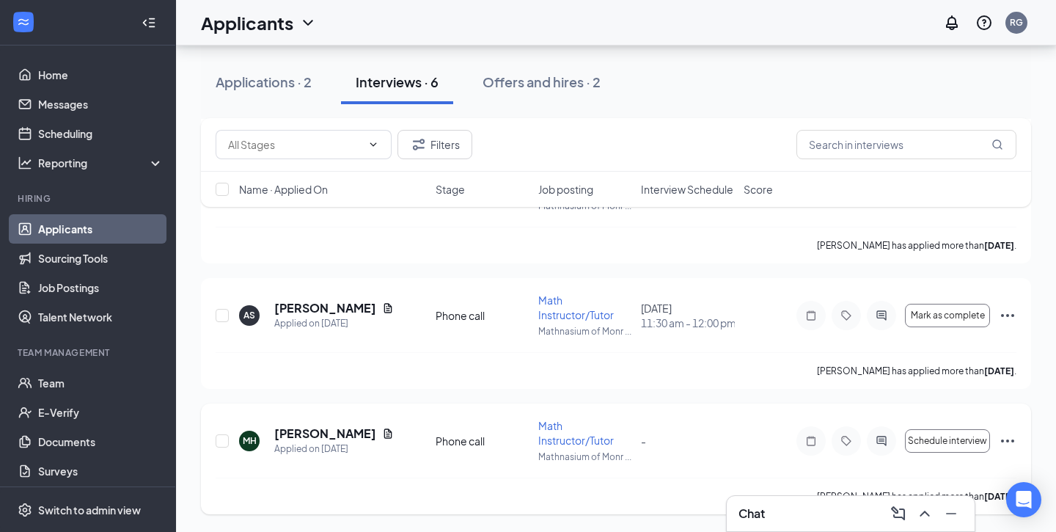
click at [1013, 443] on icon "Ellipses" at bounding box center [1008, 441] width 18 height 18
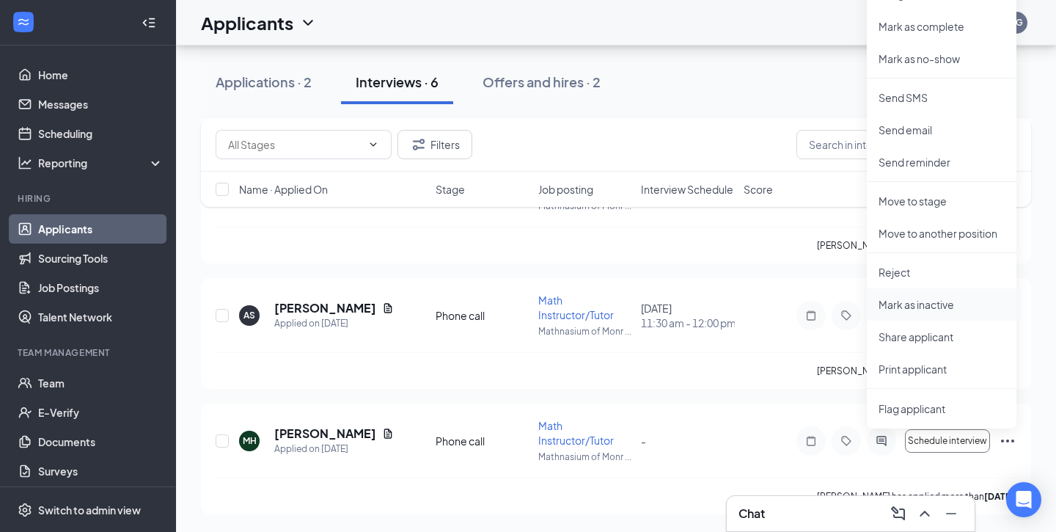
click at [942, 303] on p "Mark as inactive" at bounding box center [942, 304] width 126 height 15
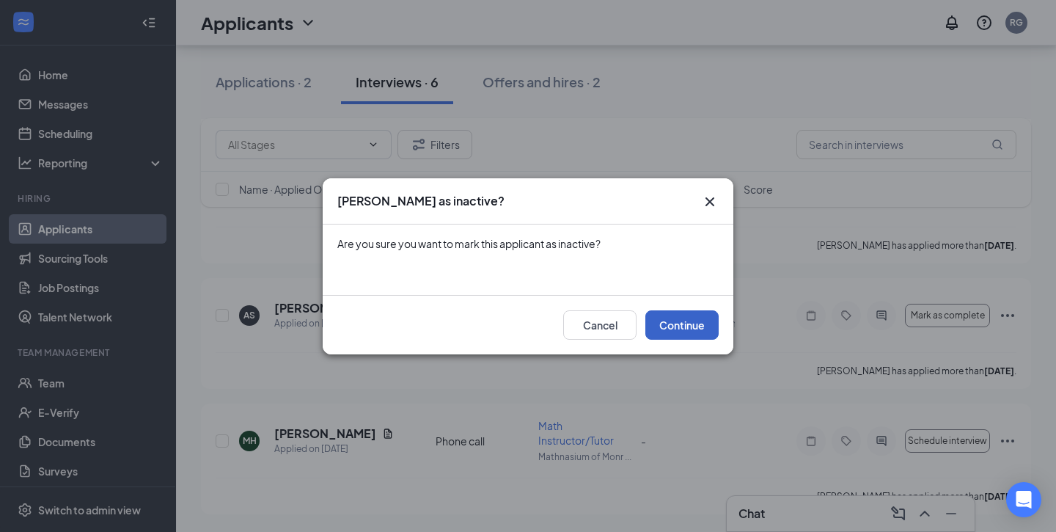
click at [693, 330] on button "Continue" at bounding box center [682, 324] width 73 height 29
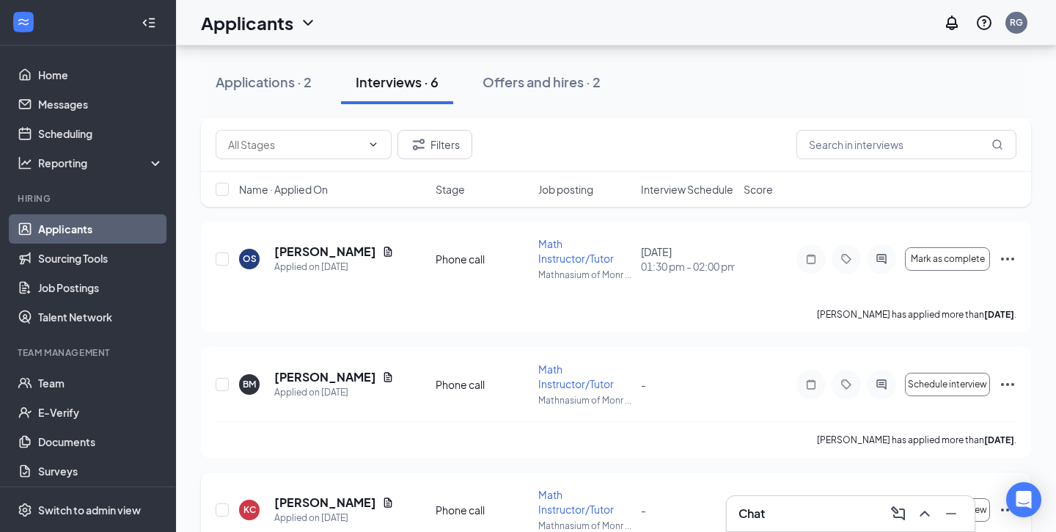
scroll to position [73, 0]
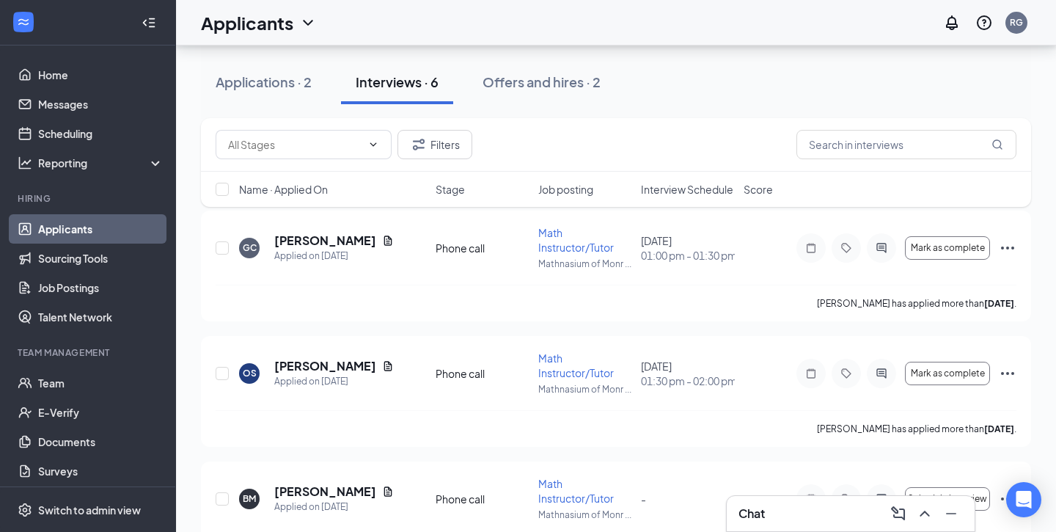
click at [421, 93] on button "Interviews · 6" at bounding box center [397, 82] width 112 height 44
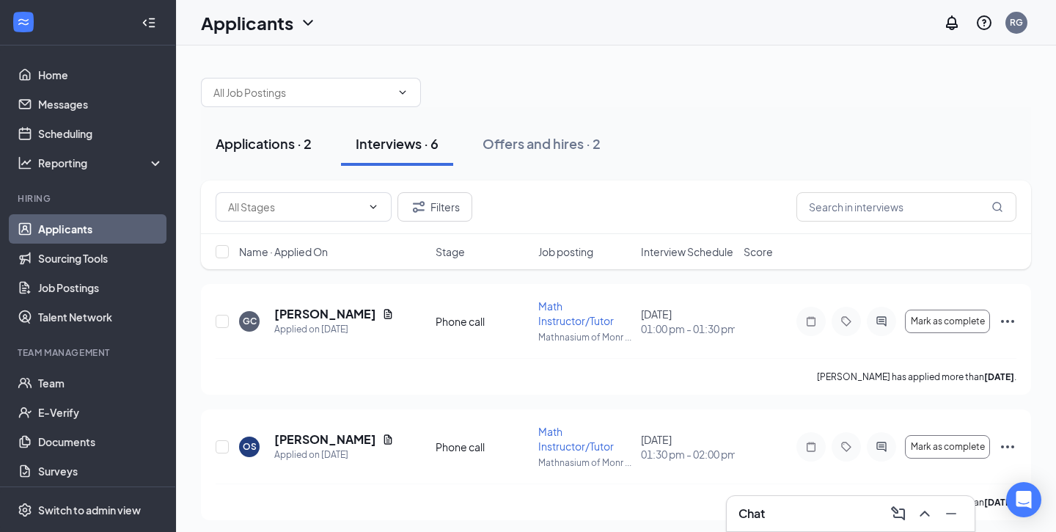
click at [295, 143] on div "Applications · 2" at bounding box center [264, 143] width 96 height 18
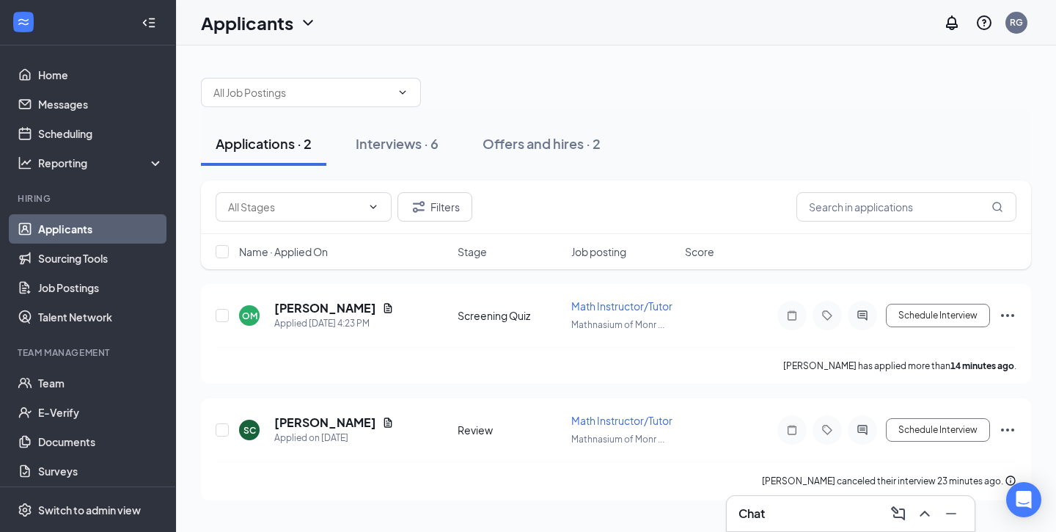
click at [291, 155] on button "Applications · 2" at bounding box center [263, 144] width 125 height 44
click at [528, 142] on div "Offers and hires · 2" at bounding box center [542, 143] width 118 height 18
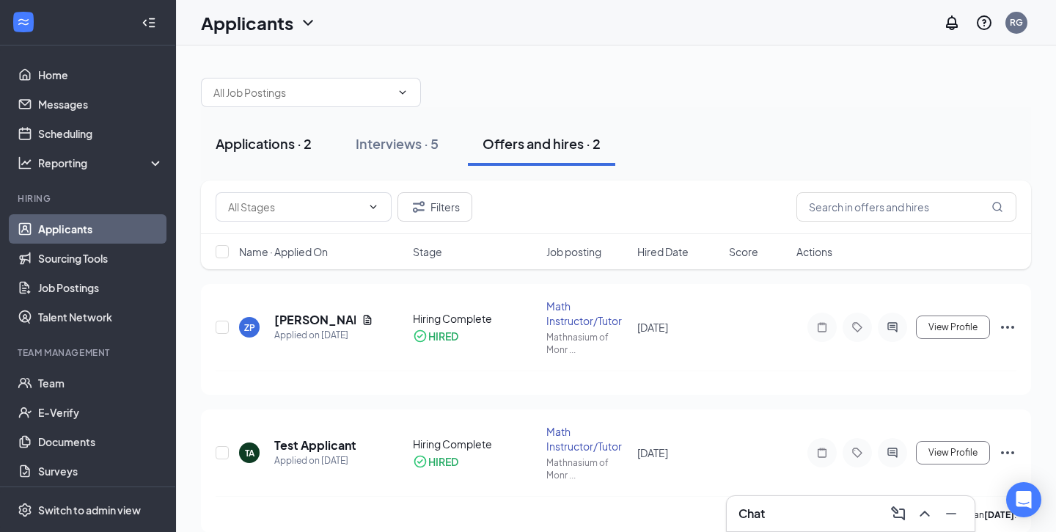
click at [255, 140] on div "Applications · 2" at bounding box center [264, 143] width 96 height 18
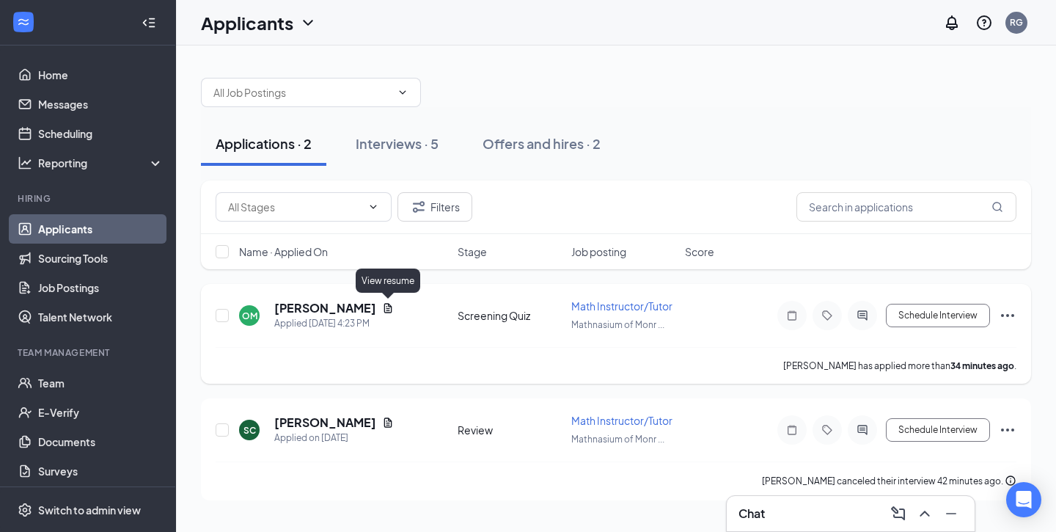
click at [386, 310] on icon "Document" at bounding box center [388, 308] width 12 height 12
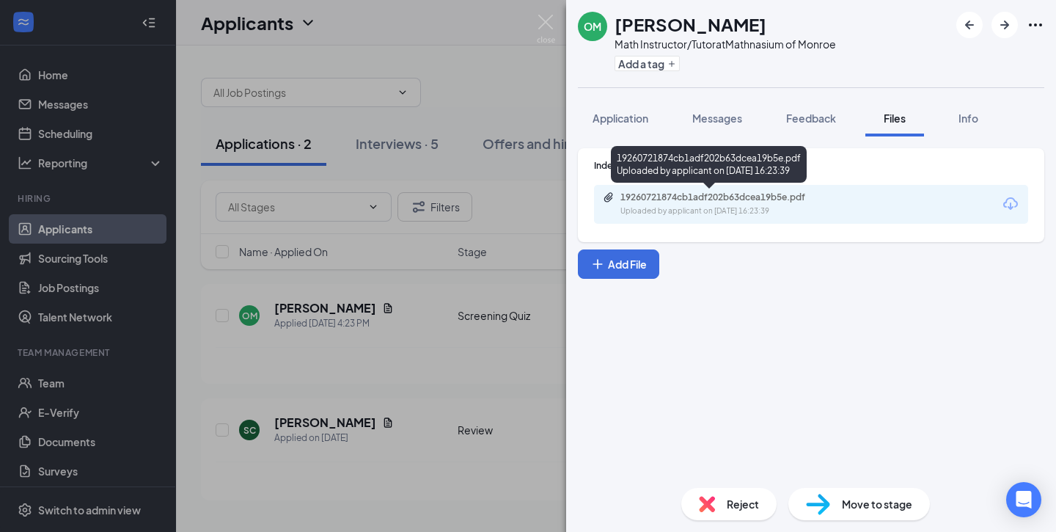
click at [665, 203] on div "19260721874cb1adf202b63dcea19b5e.pdf Uploaded by applicant on [DATE] 16:23:39" at bounding box center [722, 204] width 238 height 26
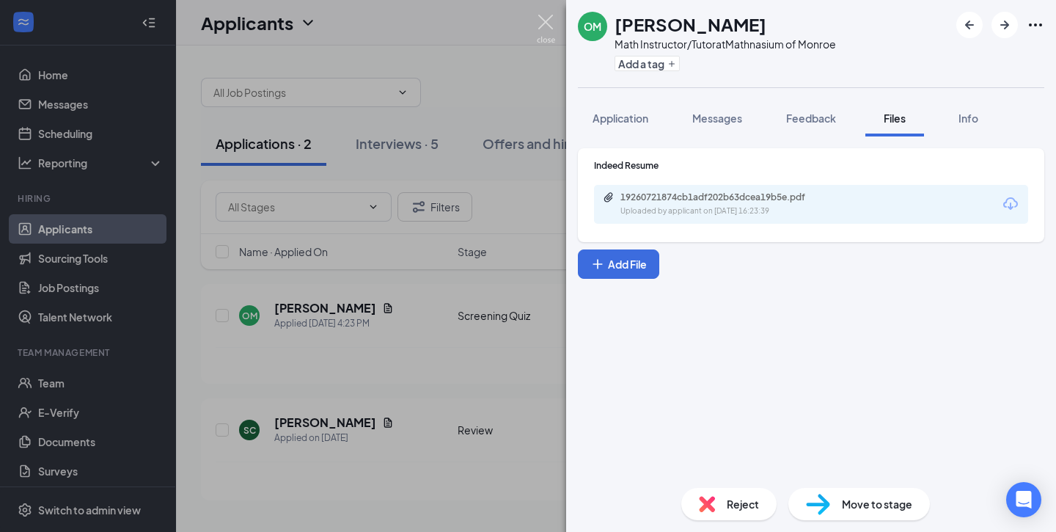
click at [550, 23] on img at bounding box center [546, 29] width 18 height 29
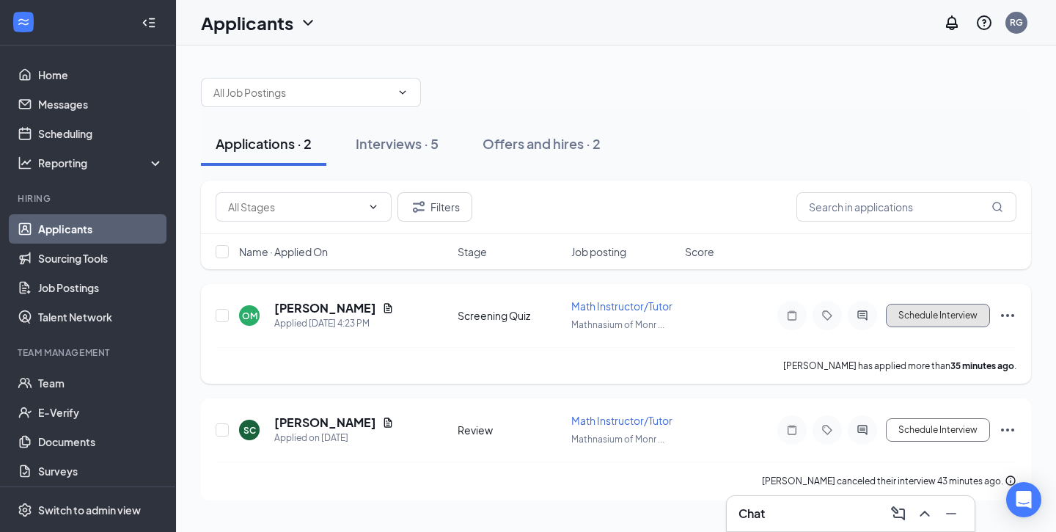
click at [916, 322] on button "Schedule Interview" at bounding box center [938, 315] width 104 height 23
type input "Review (next stage)"
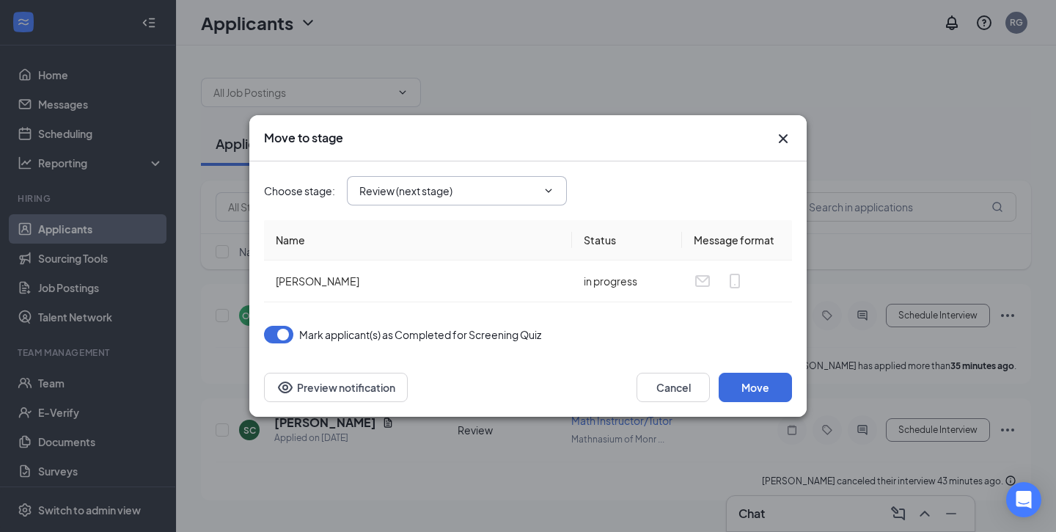
click at [546, 188] on icon "ChevronDown" at bounding box center [549, 191] width 12 height 12
click at [777, 387] on button "Move" at bounding box center [755, 387] width 73 height 29
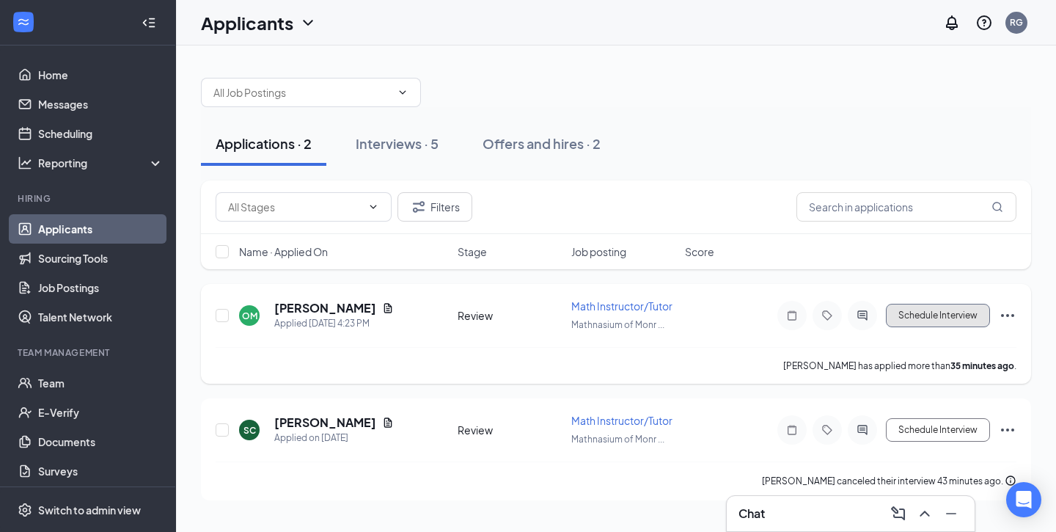
click at [902, 316] on button "Schedule Interview" at bounding box center [938, 315] width 104 height 23
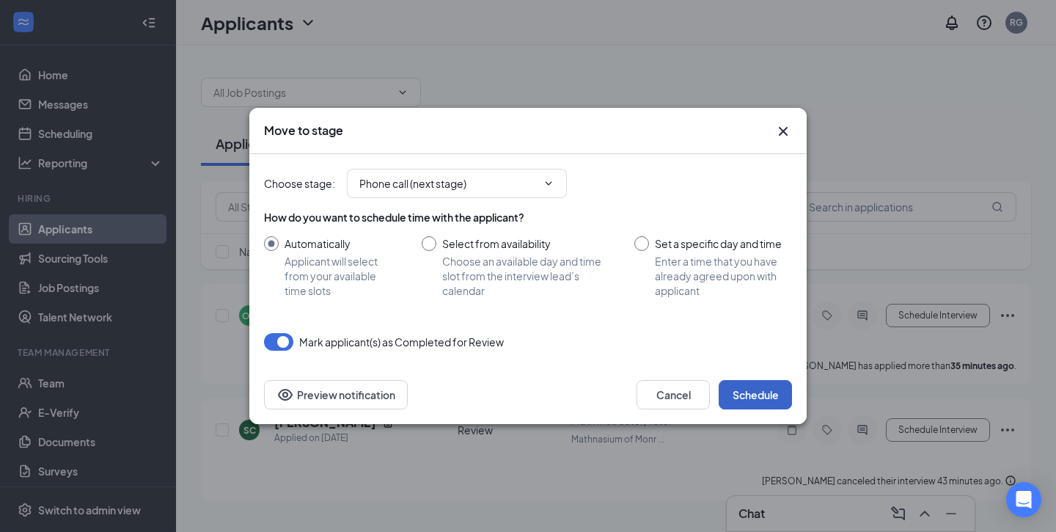
click at [746, 395] on button "Schedule" at bounding box center [755, 394] width 73 height 29
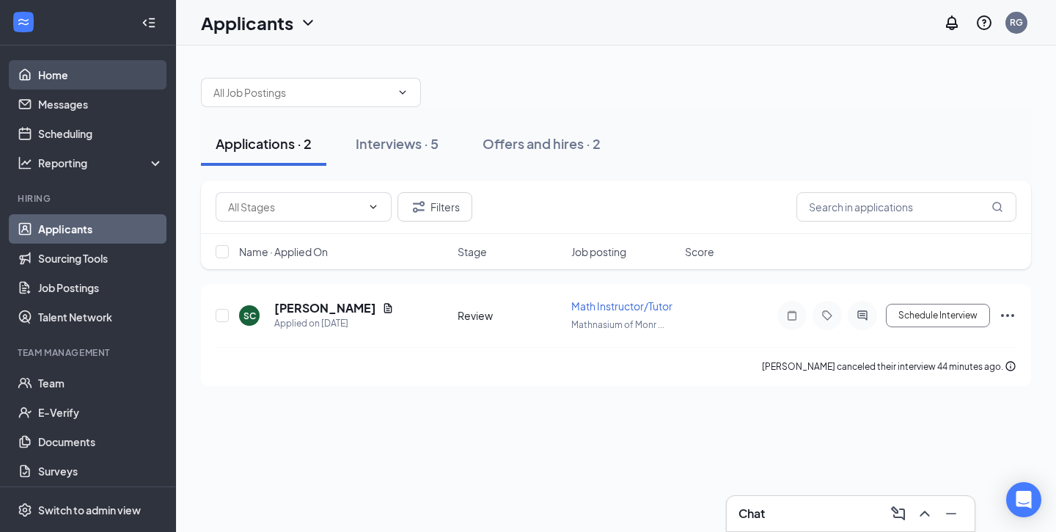
click at [55, 76] on link "Home" at bounding box center [100, 74] width 125 height 29
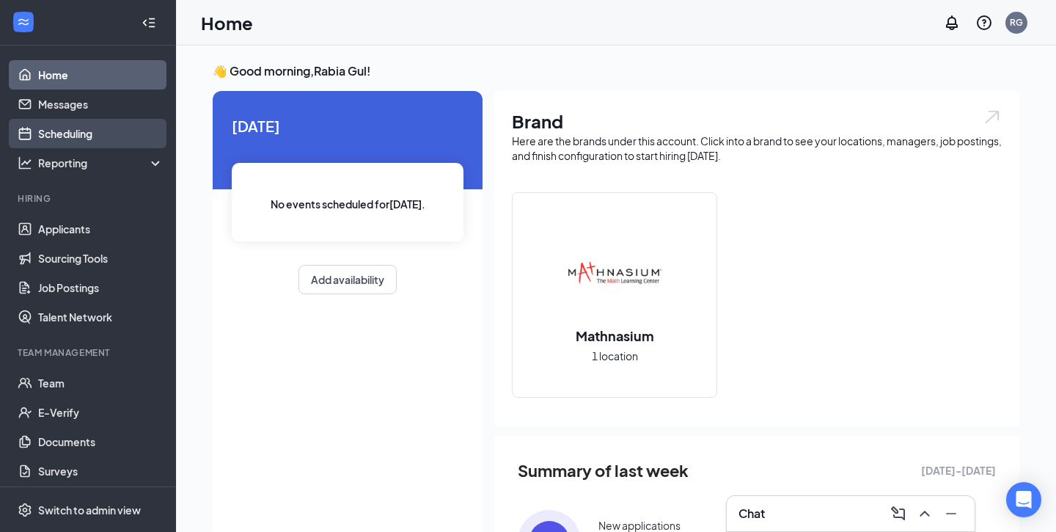
click at [88, 131] on link "Scheduling" at bounding box center [100, 133] width 125 height 29
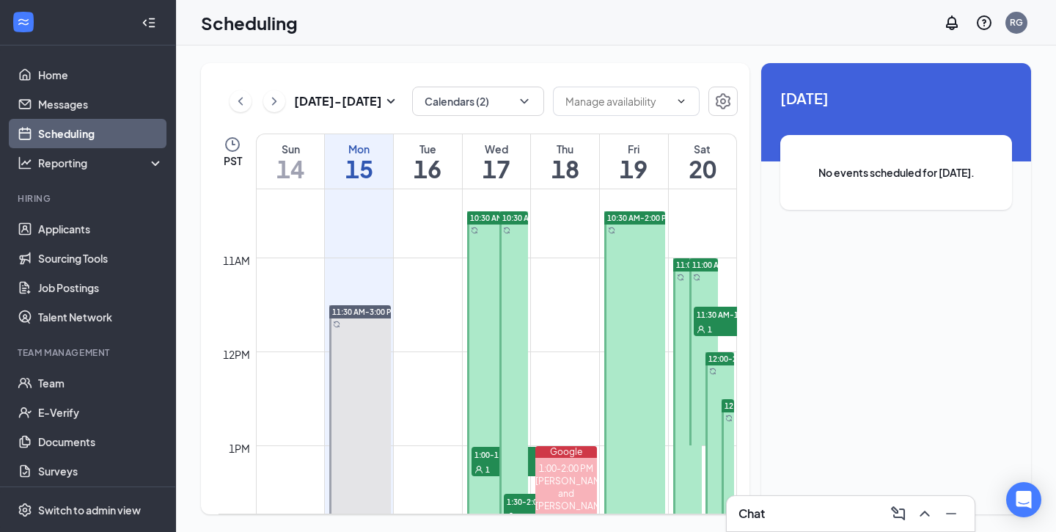
scroll to position [915, 0]
